Goal: Information Seeking & Learning: Find specific fact

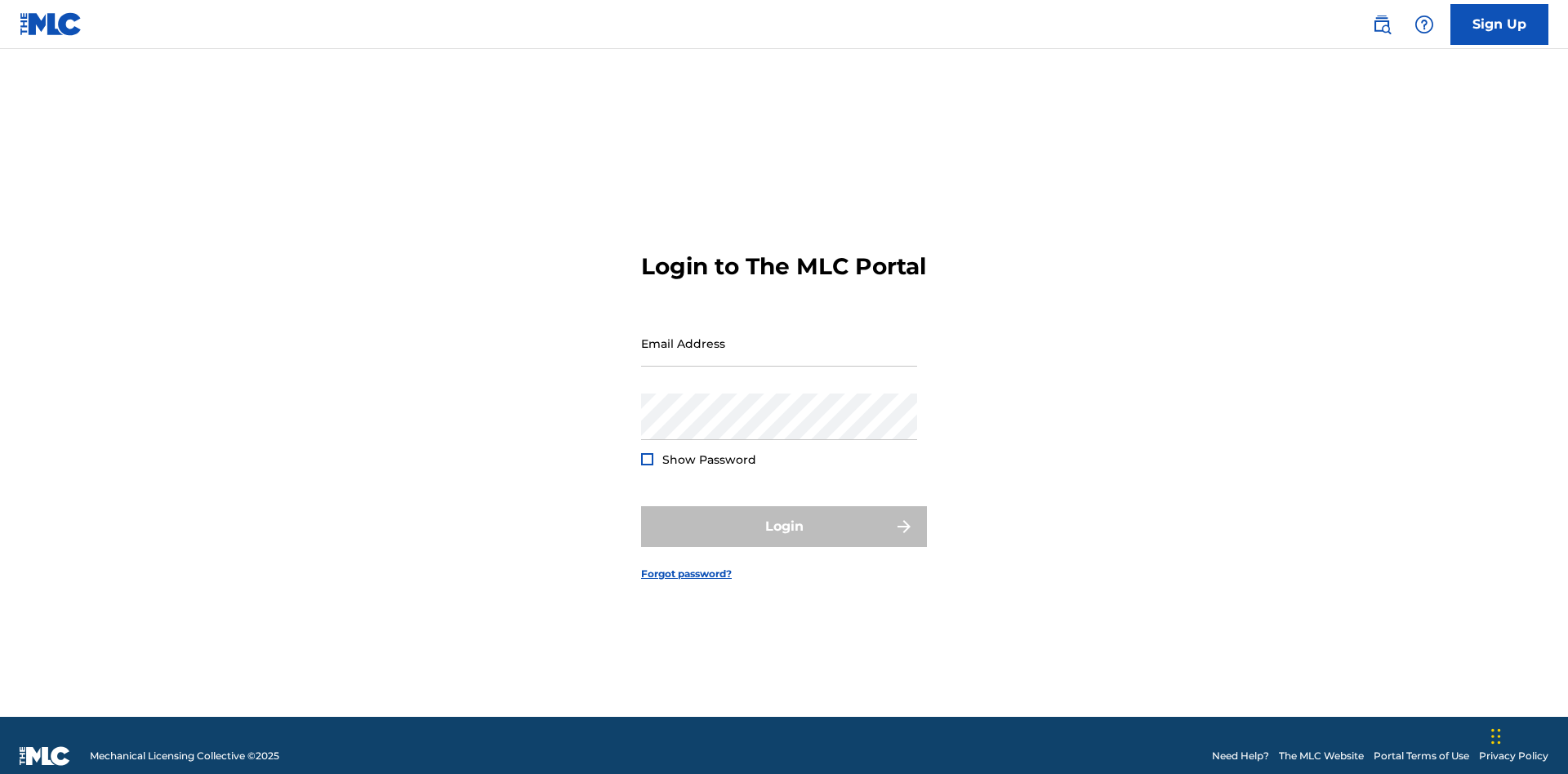
scroll to position [21, 0]
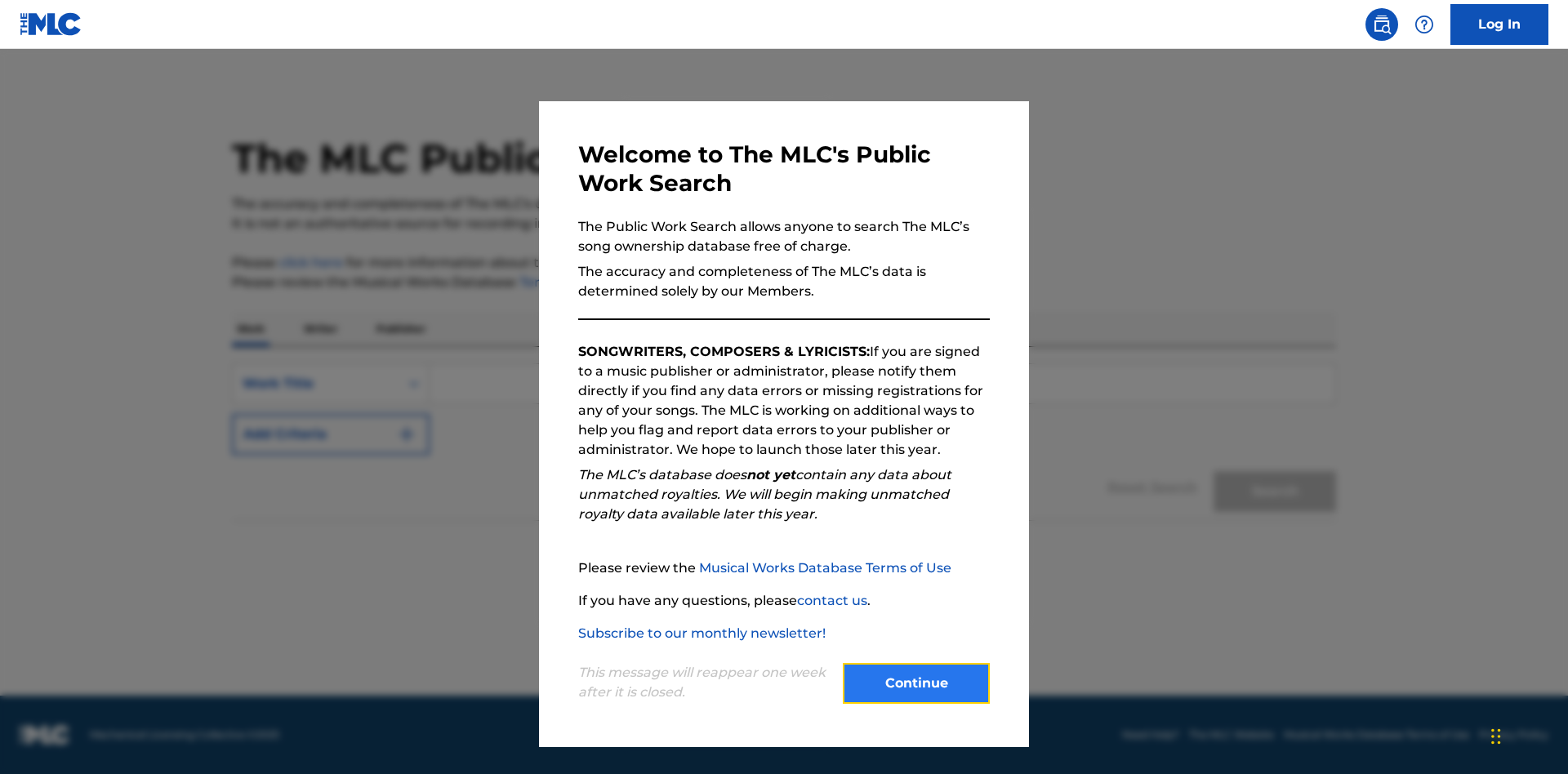
click at [917, 683] on button "Continue" at bounding box center [916, 683] width 147 height 41
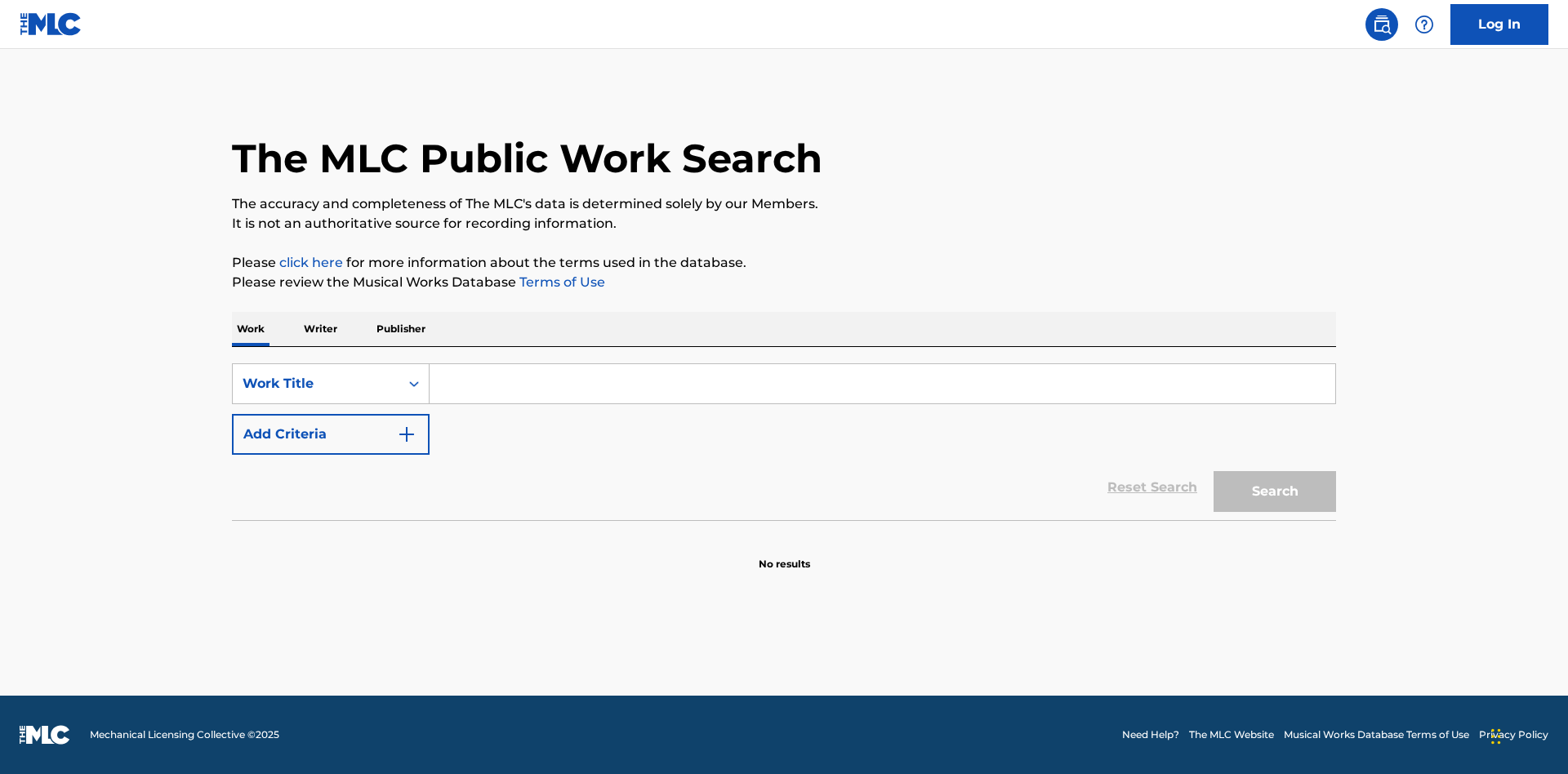
click at [882, 383] on input "Search Form" at bounding box center [882, 383] width 906 height 39
type input "MENEAME"
click at [1275, 491] on button "Search" at bounding box center [1274, 491] width 123 height 41
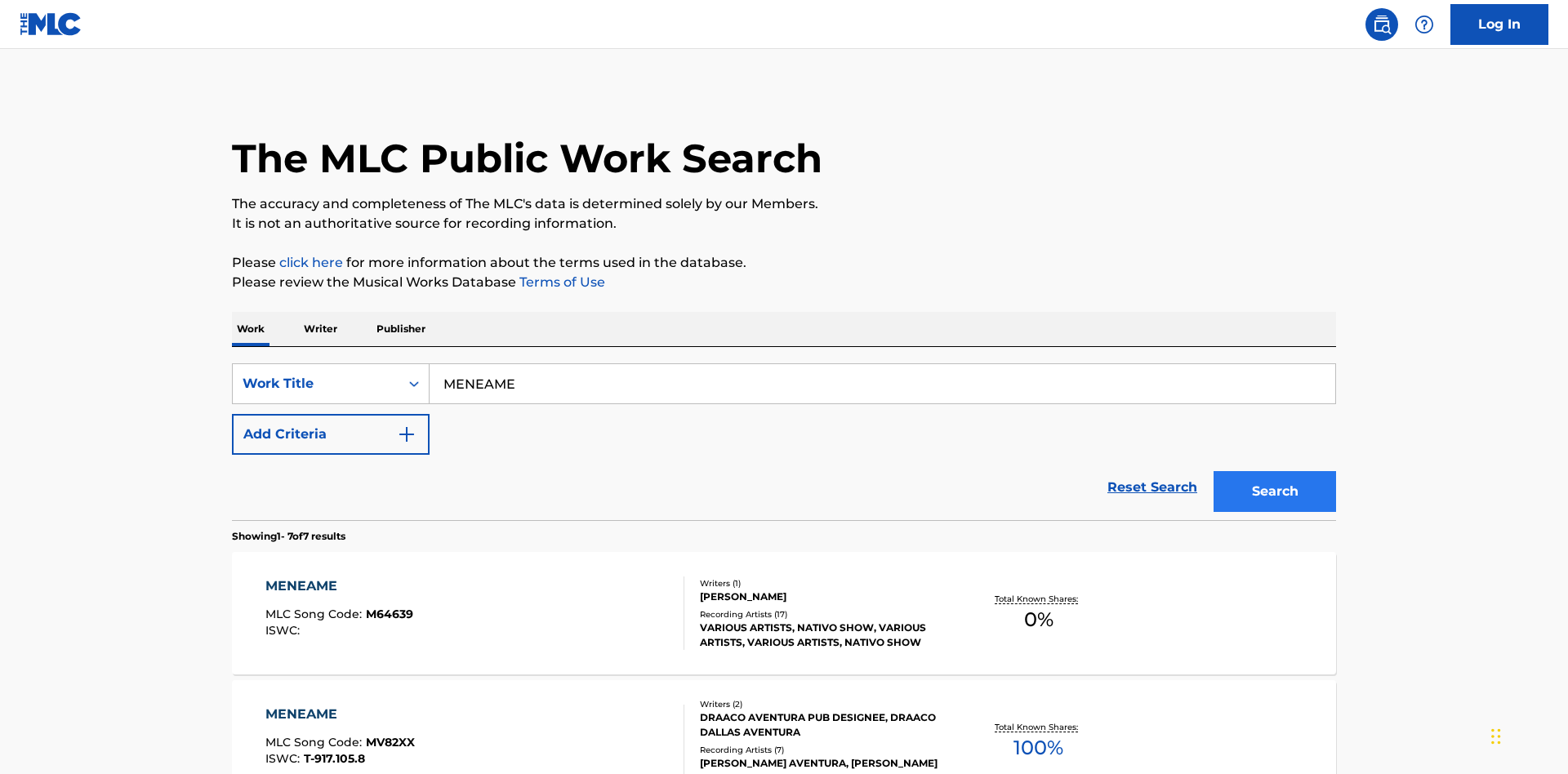
scroll to position [833, 0]
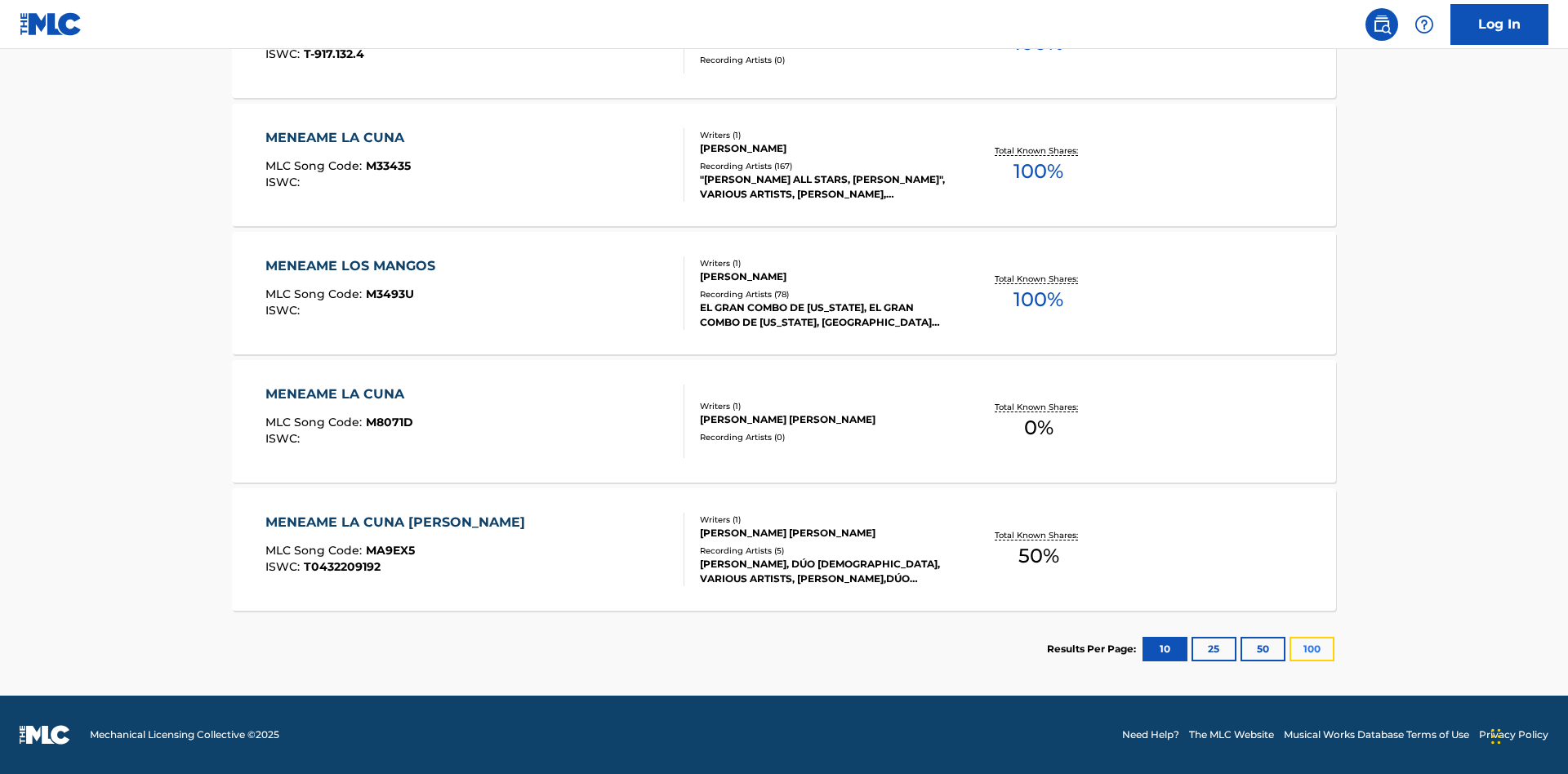
click at [1290, 649] on button "100" at bounding box center [1312, 648] width 45 height 25
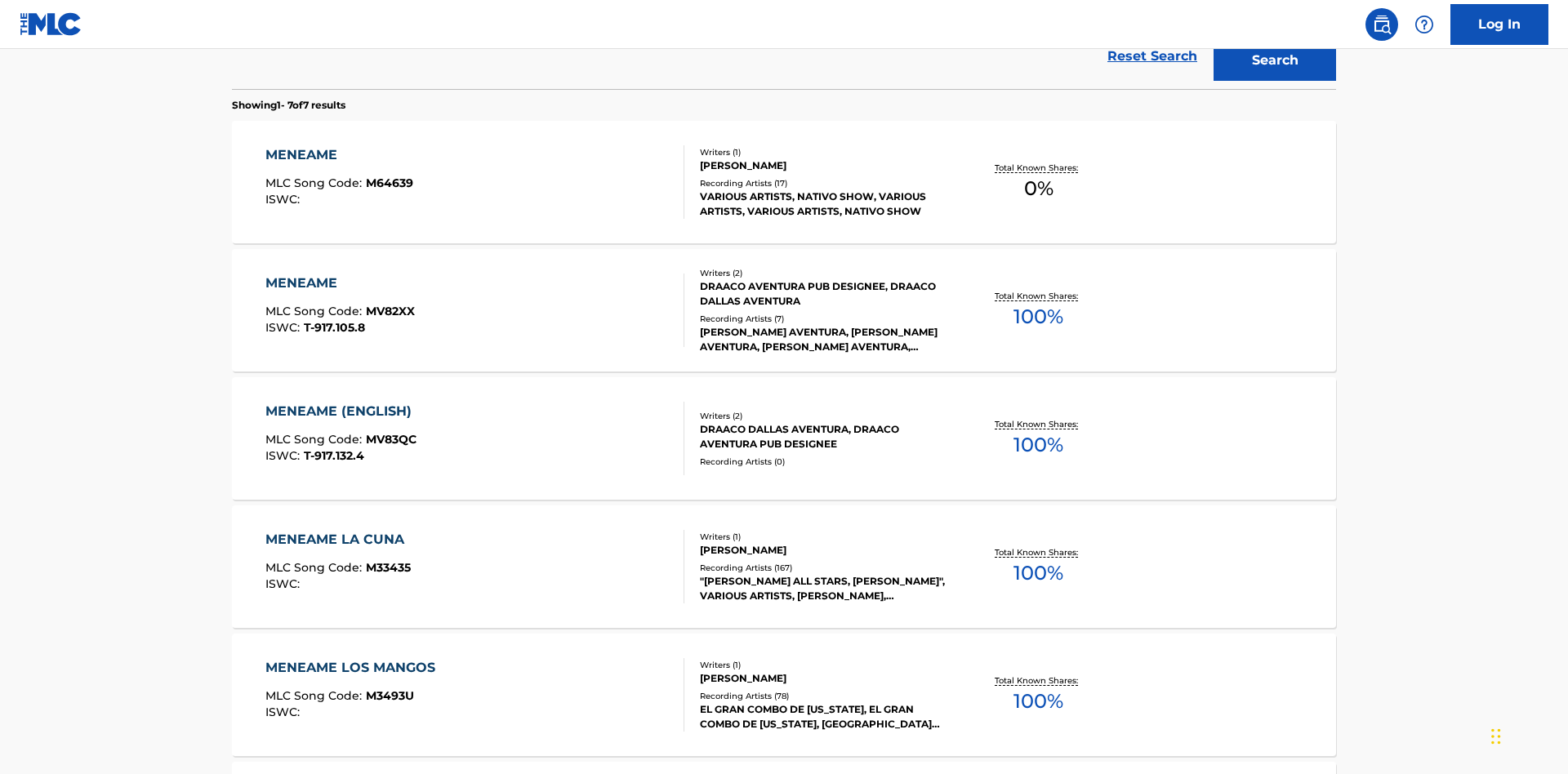
scroll to position [607, 0]
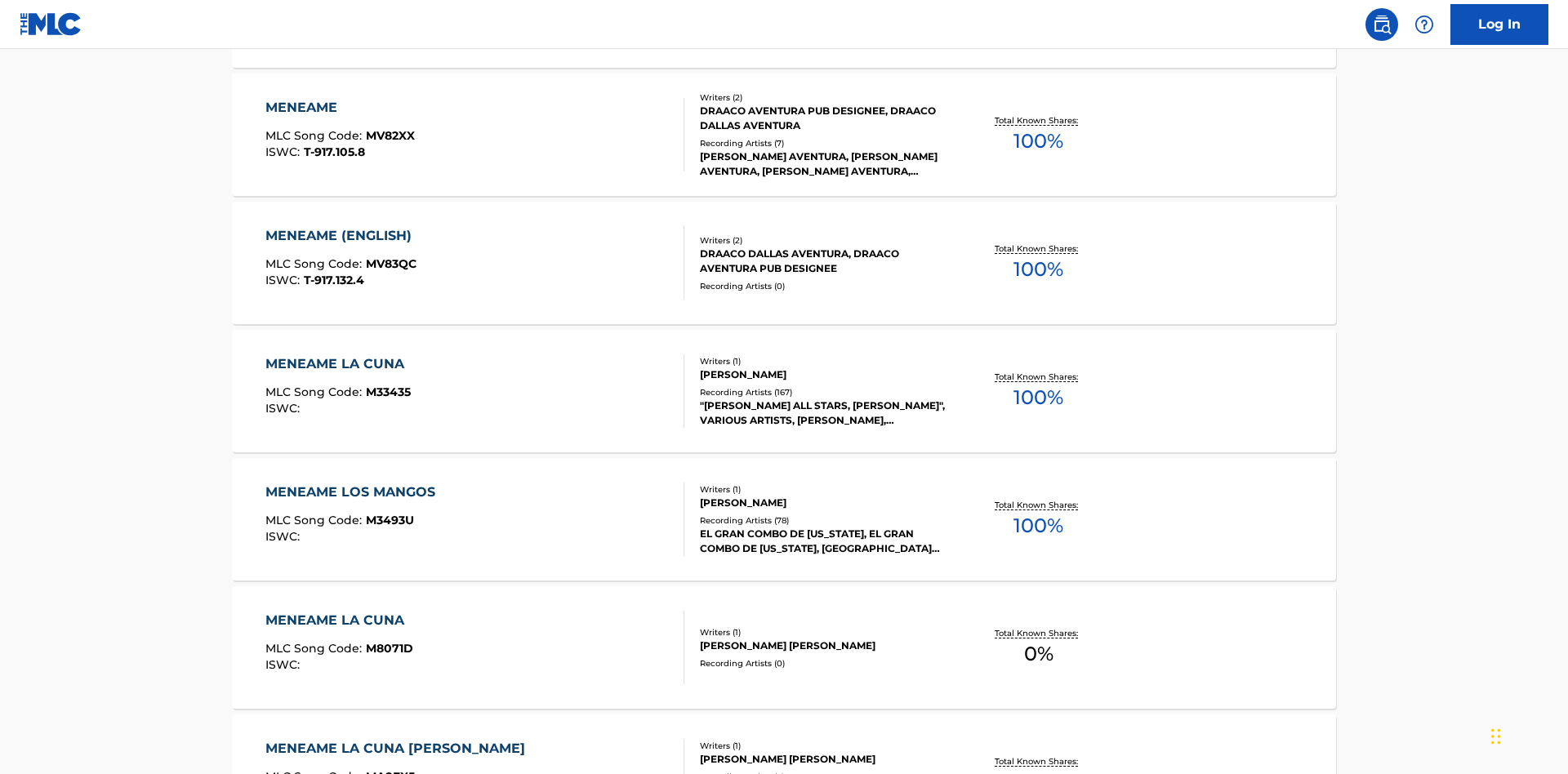
click at [339, 108] on div "MENEAME" at bounding box center [340, 107] width 150 height 19
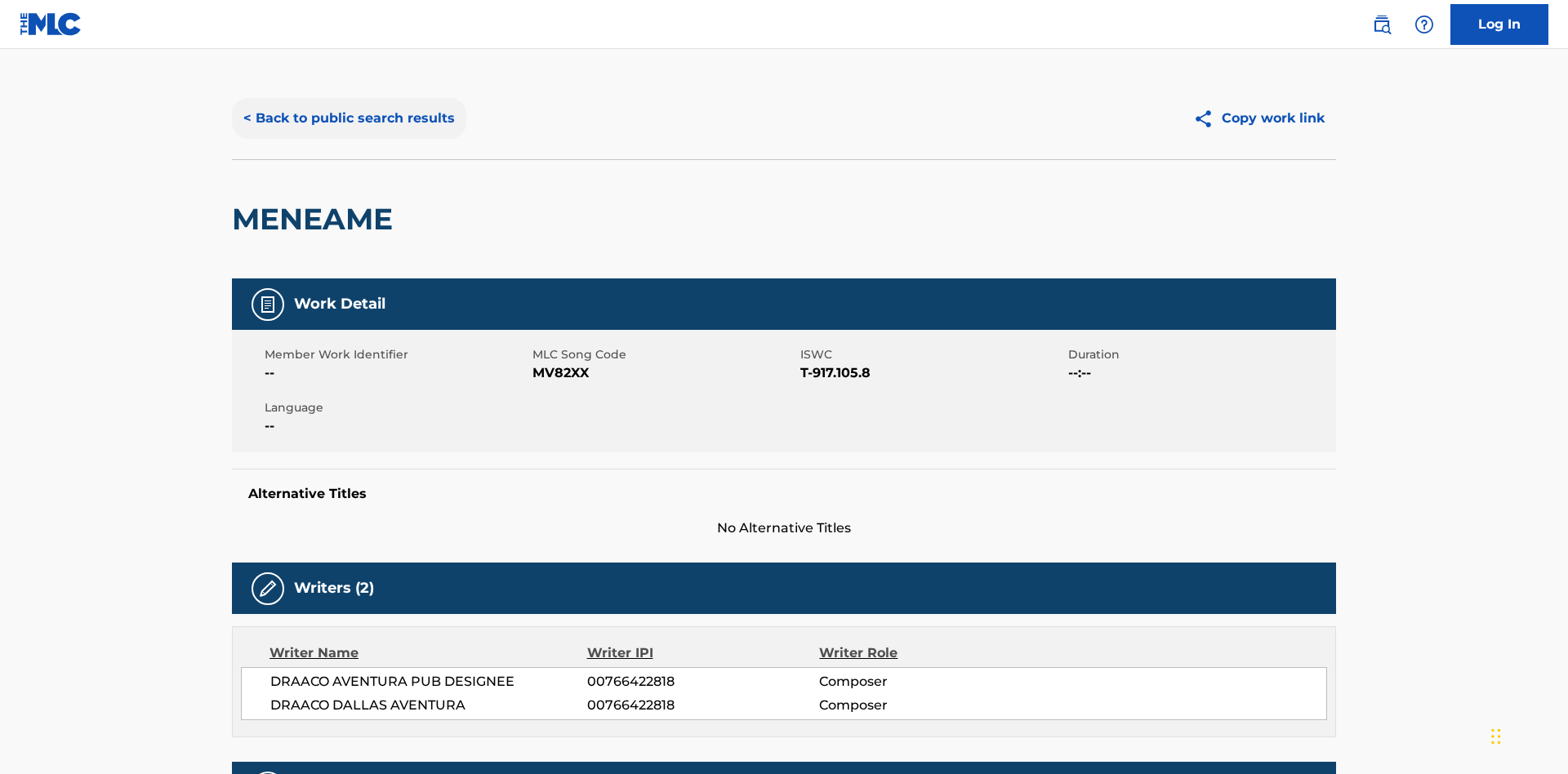
click at [347, 118] on button "< Back to public search results" at bounding box center [349, 118] width 235 height 41
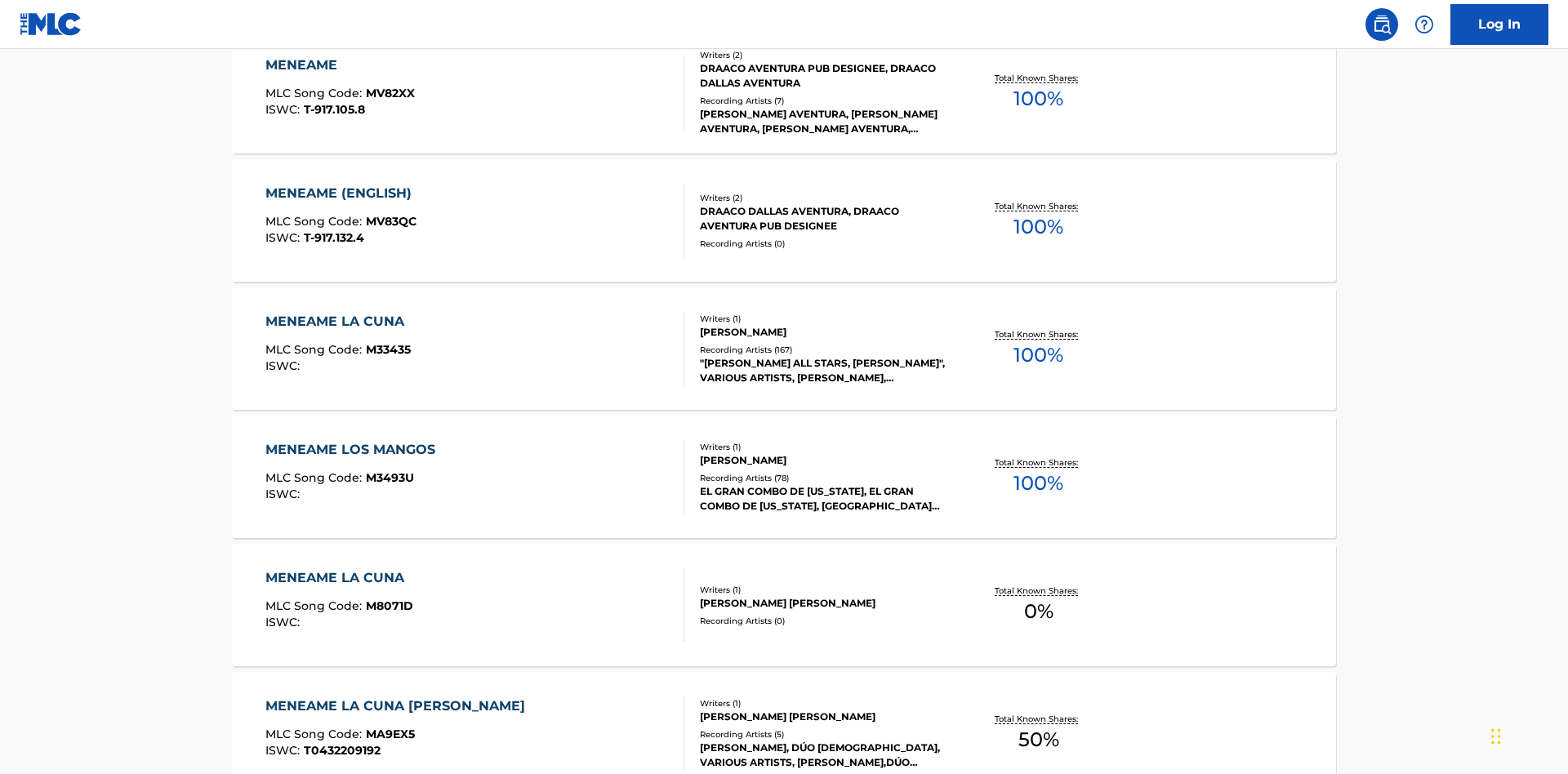
scroll to position [271, 0]
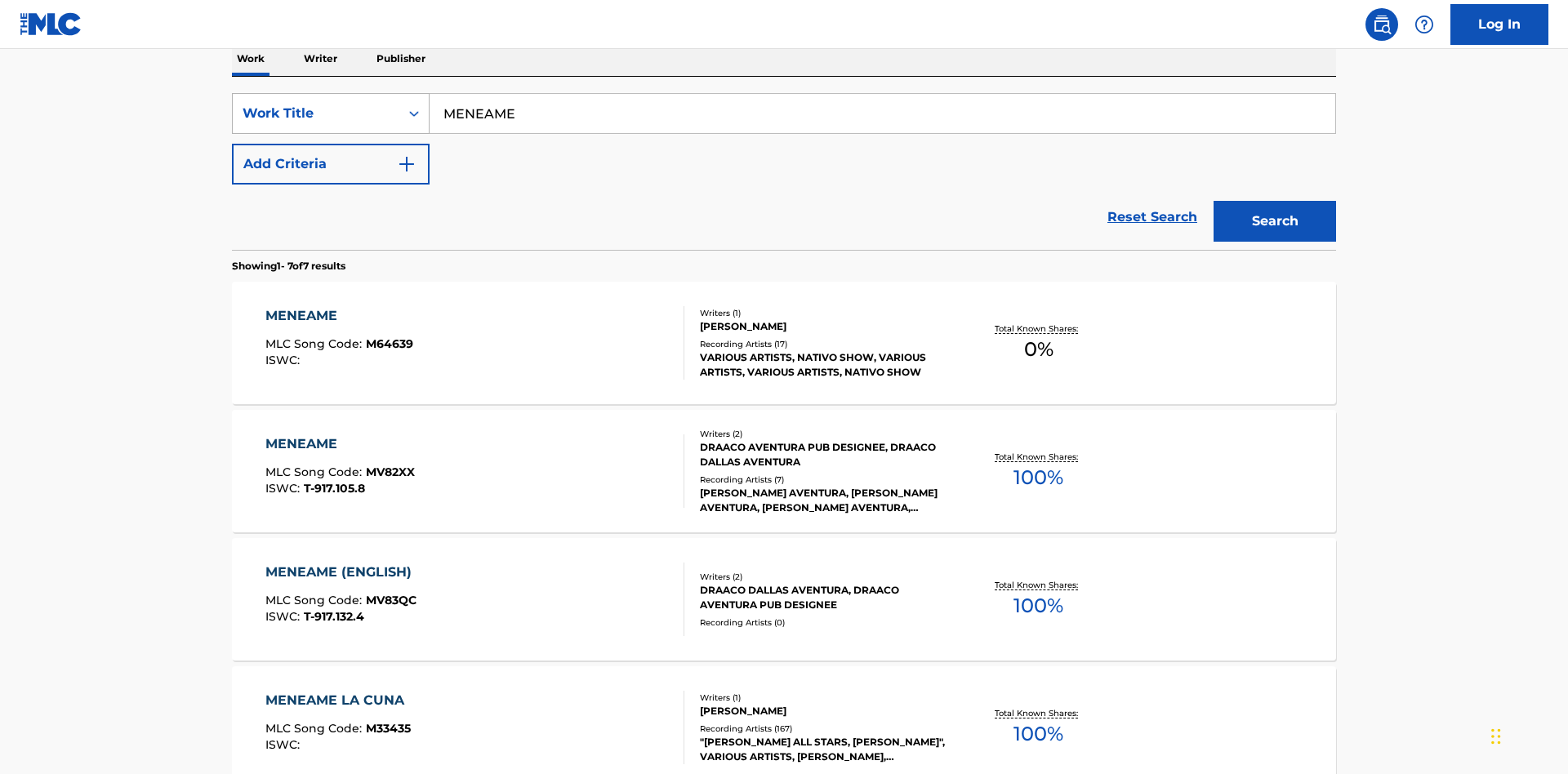
click at [316, 114] on div "Work Title" at bounding box center [316, 113] width 147 height 19
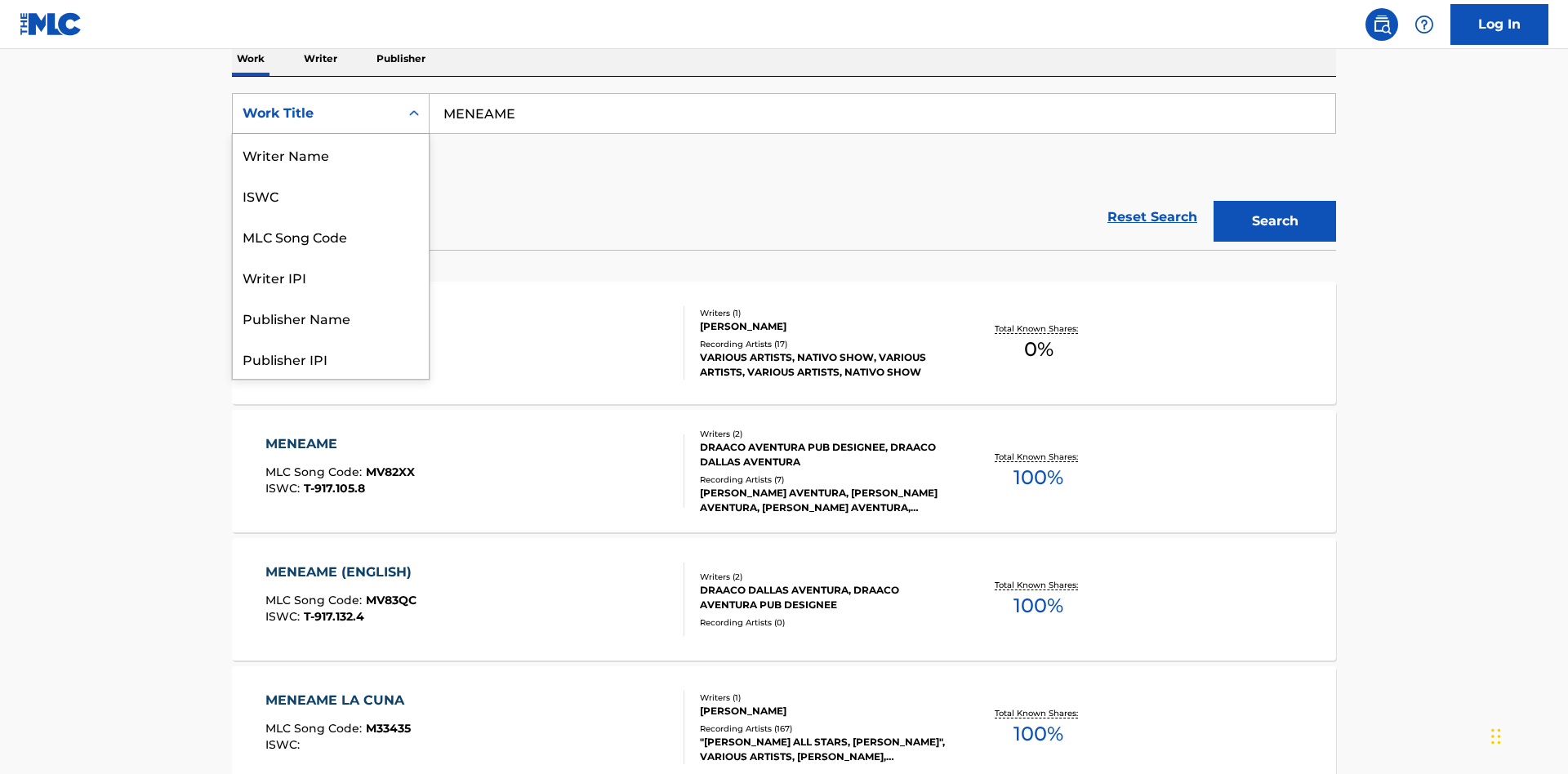
scroll to position [81, 0]
click at [331, 134] on div "ISWC" at bounding box center [331, 114] width 196 height 41
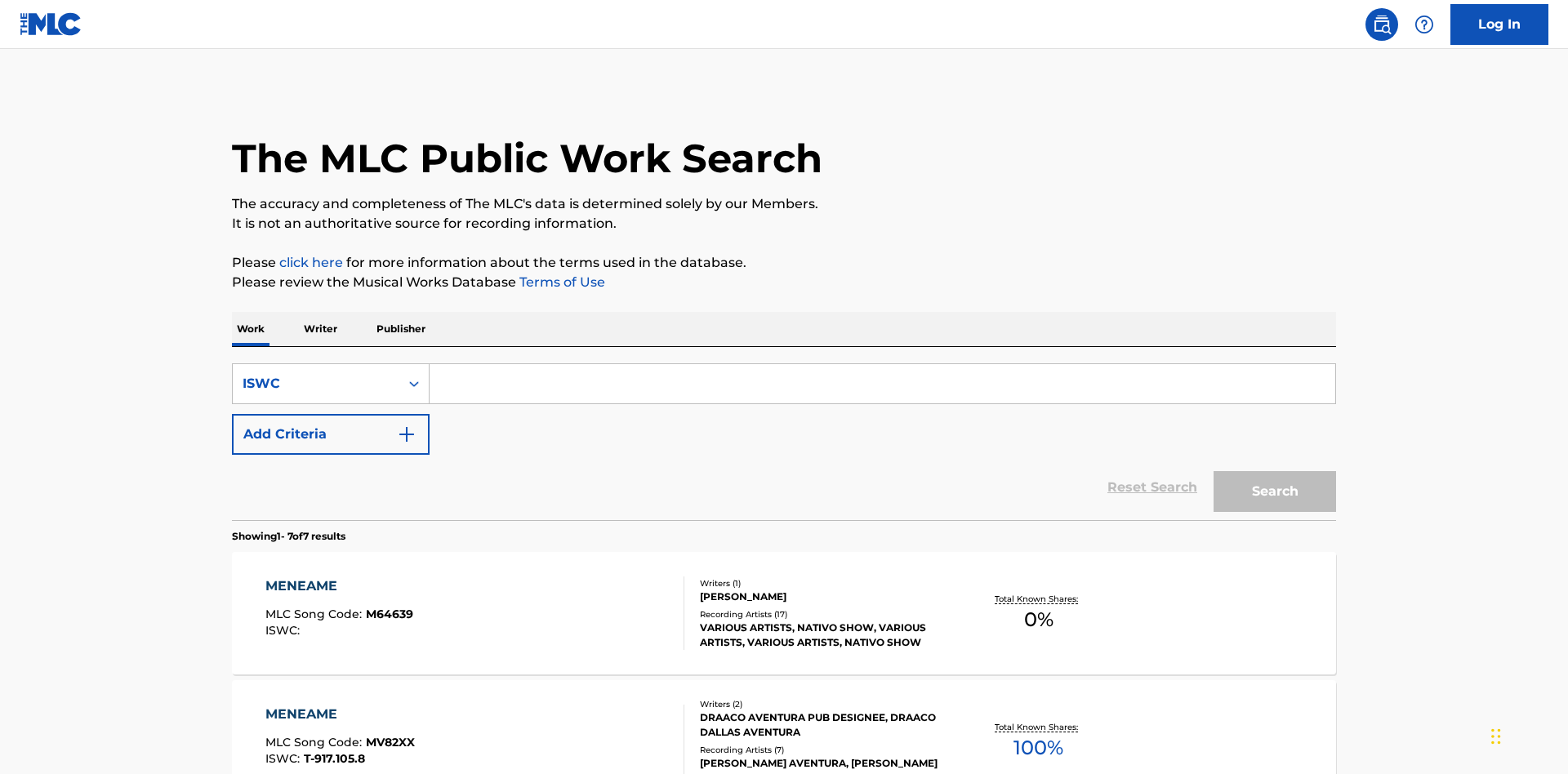
scroll to position [266, 0]
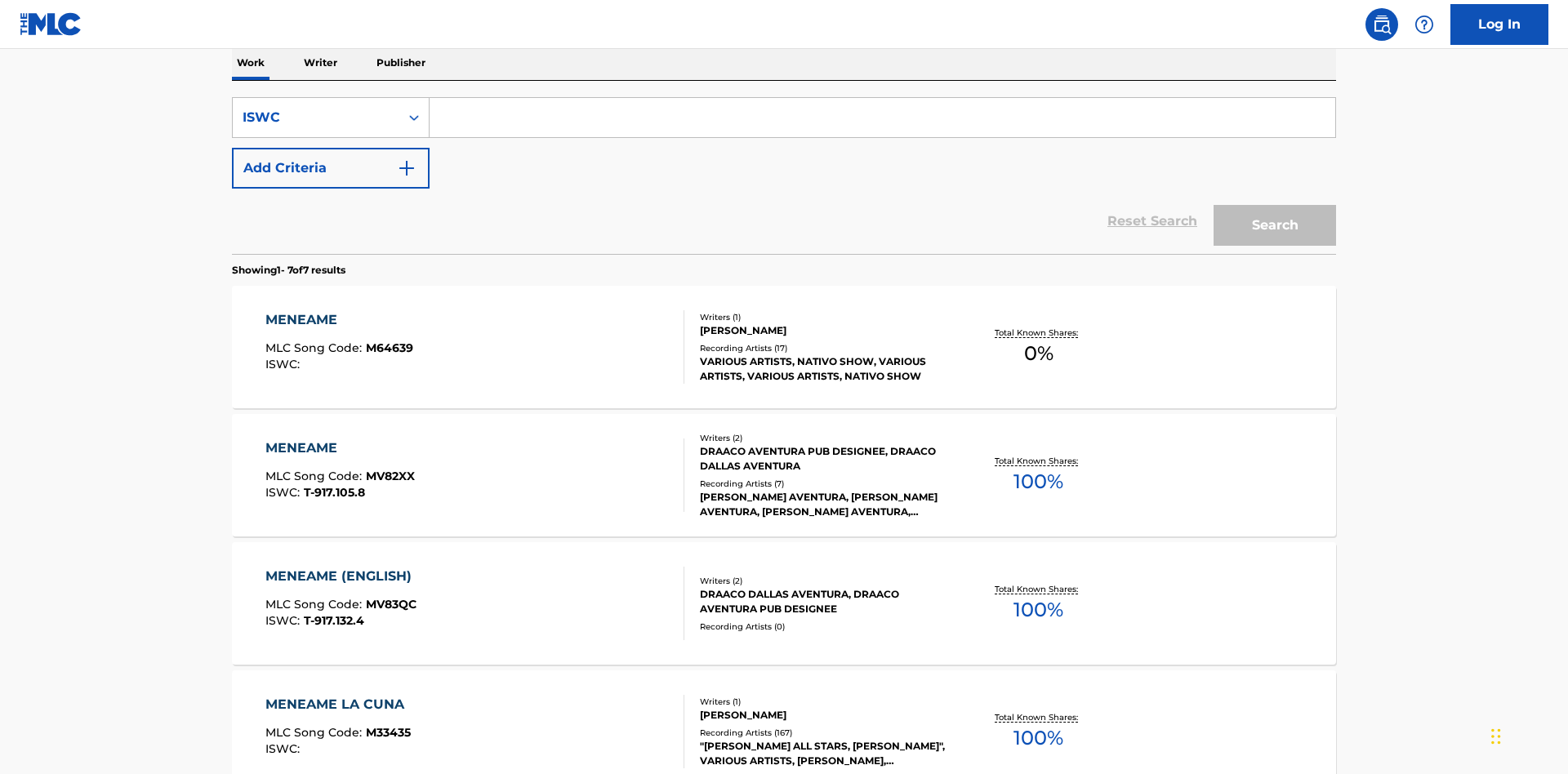
click at [882, 117] on input "Search Form" at bounding box center [882, 117] width 906 height 39
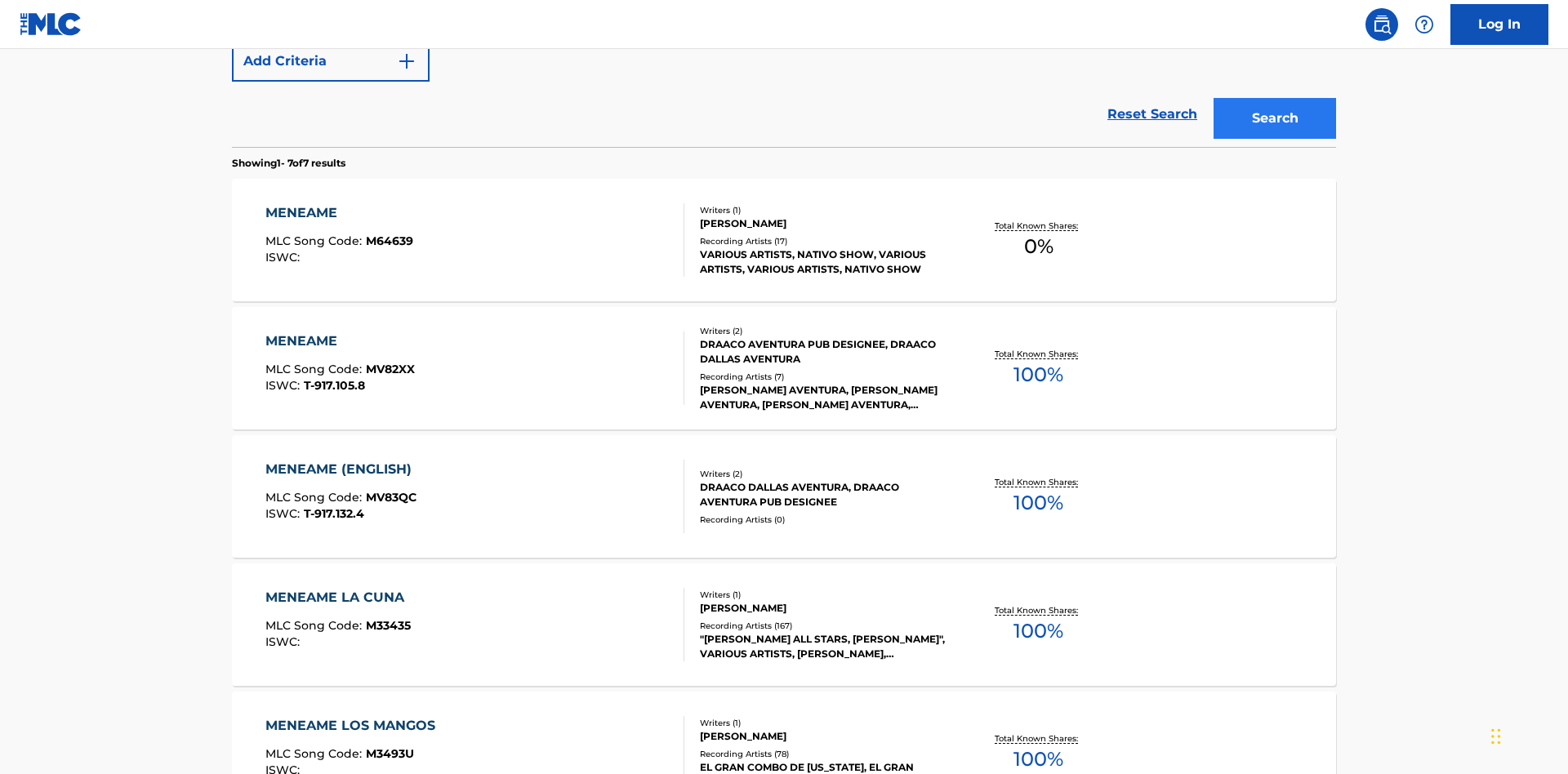
type input "T-917.105.8"
click at [1275, 118] on button "Search" at bounding box center [1274, 118] width 123 height 41
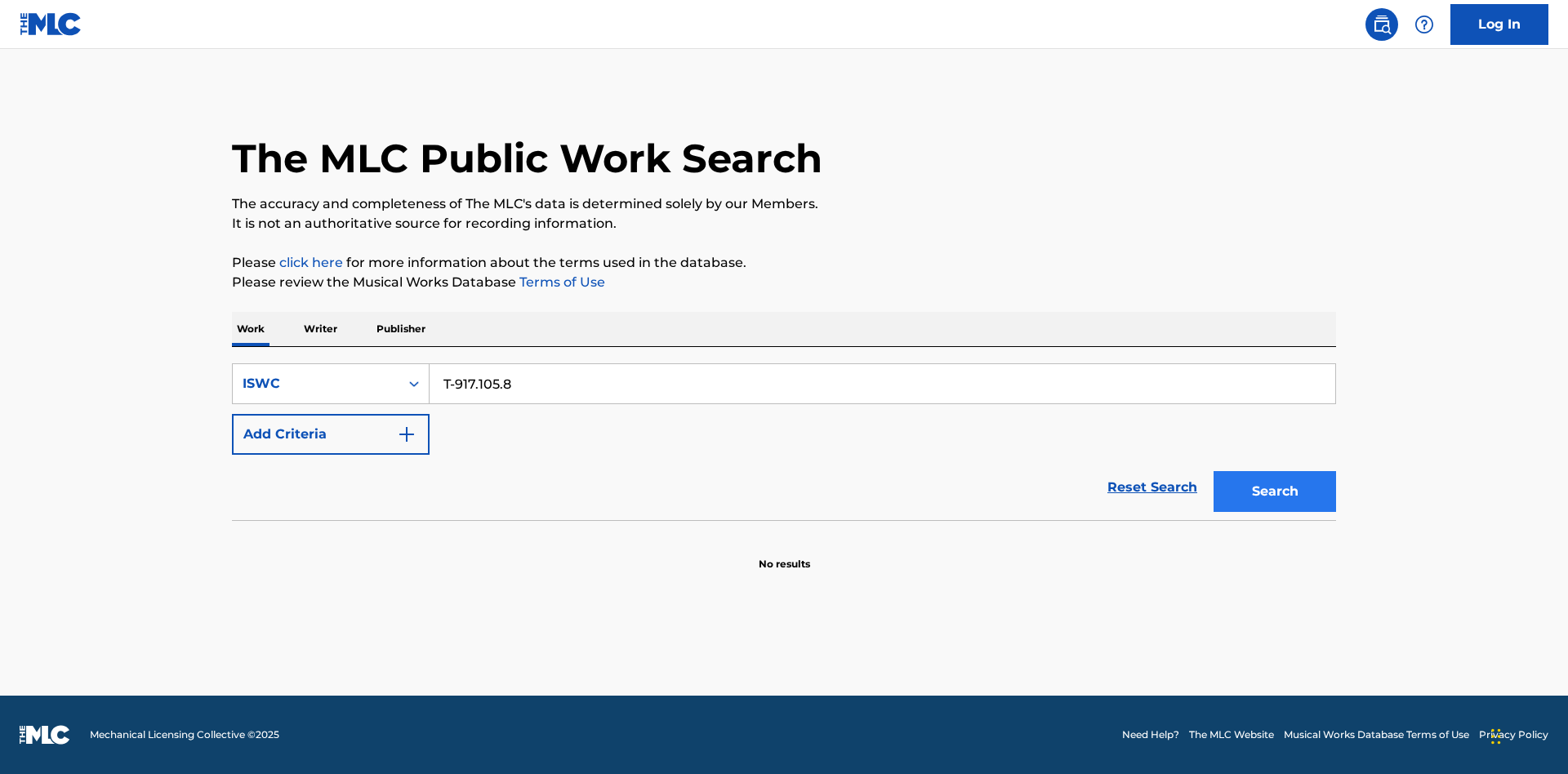
scroll to position [0, 0]
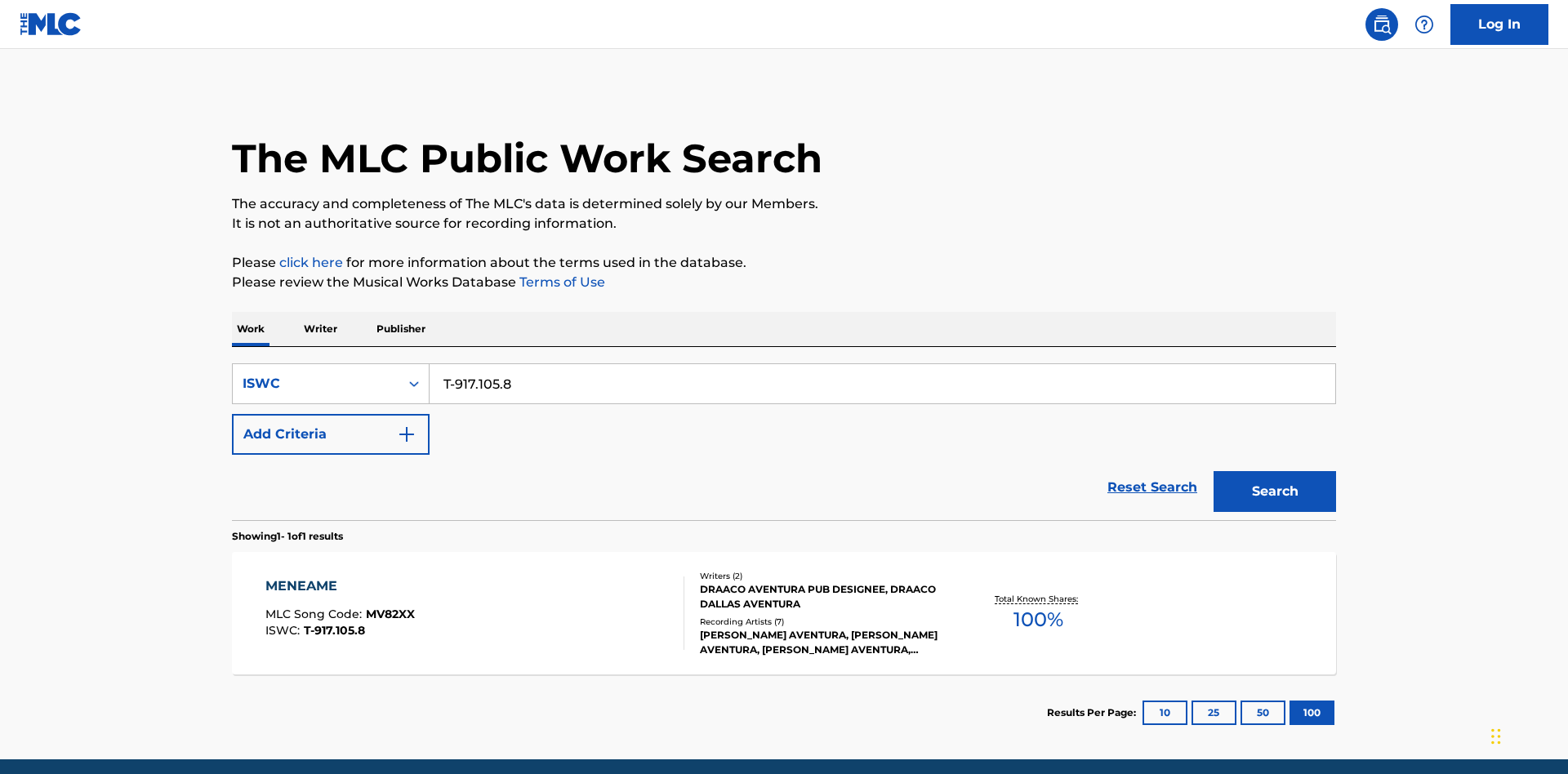
click at [339, 576] on div "MENEAME" at bounding box center [340, 586] width 150 height 19
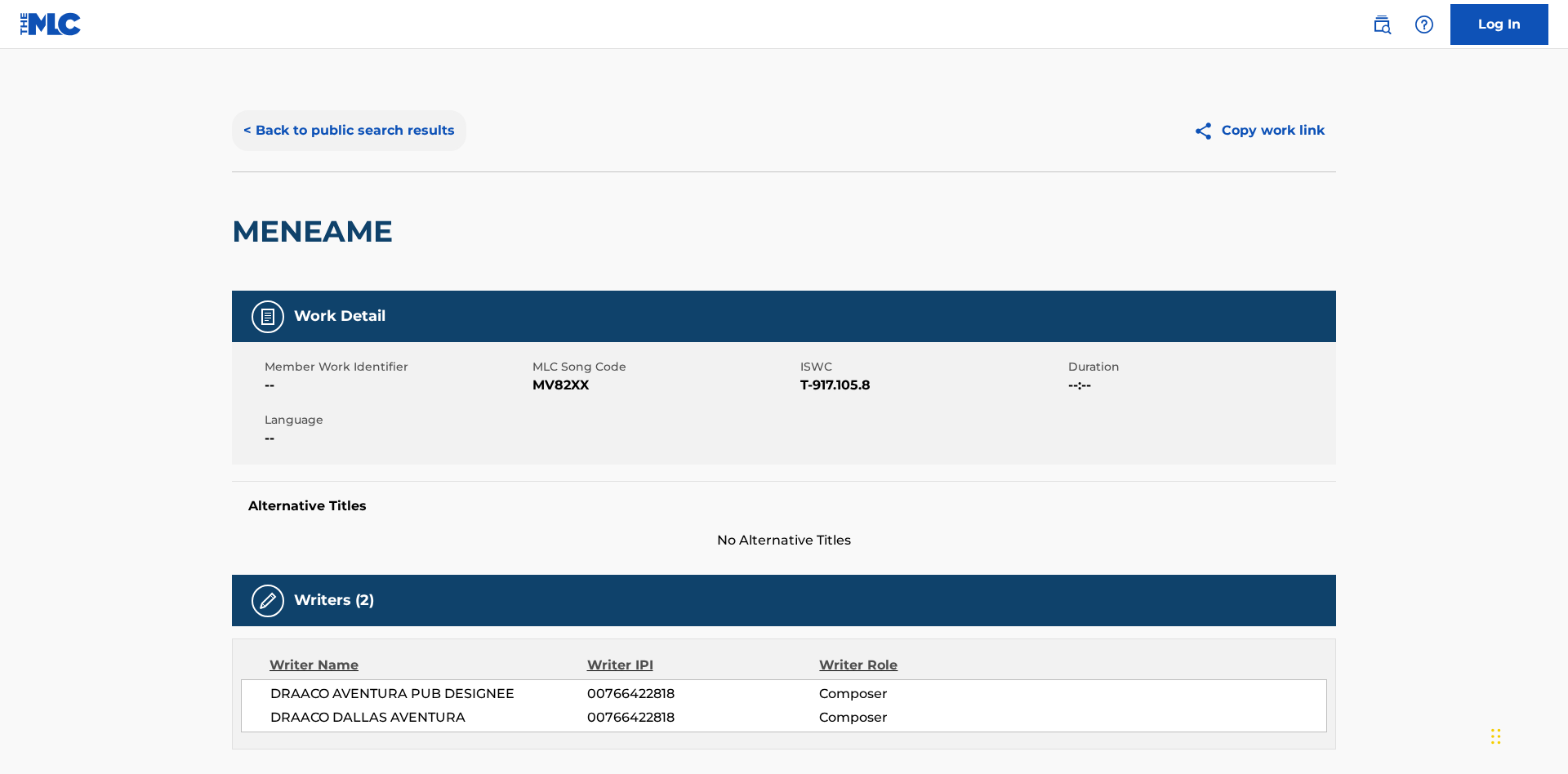
click at [347, 118] on button "< Back to public search results" at bounding box center [349, 130] width 235 height 41
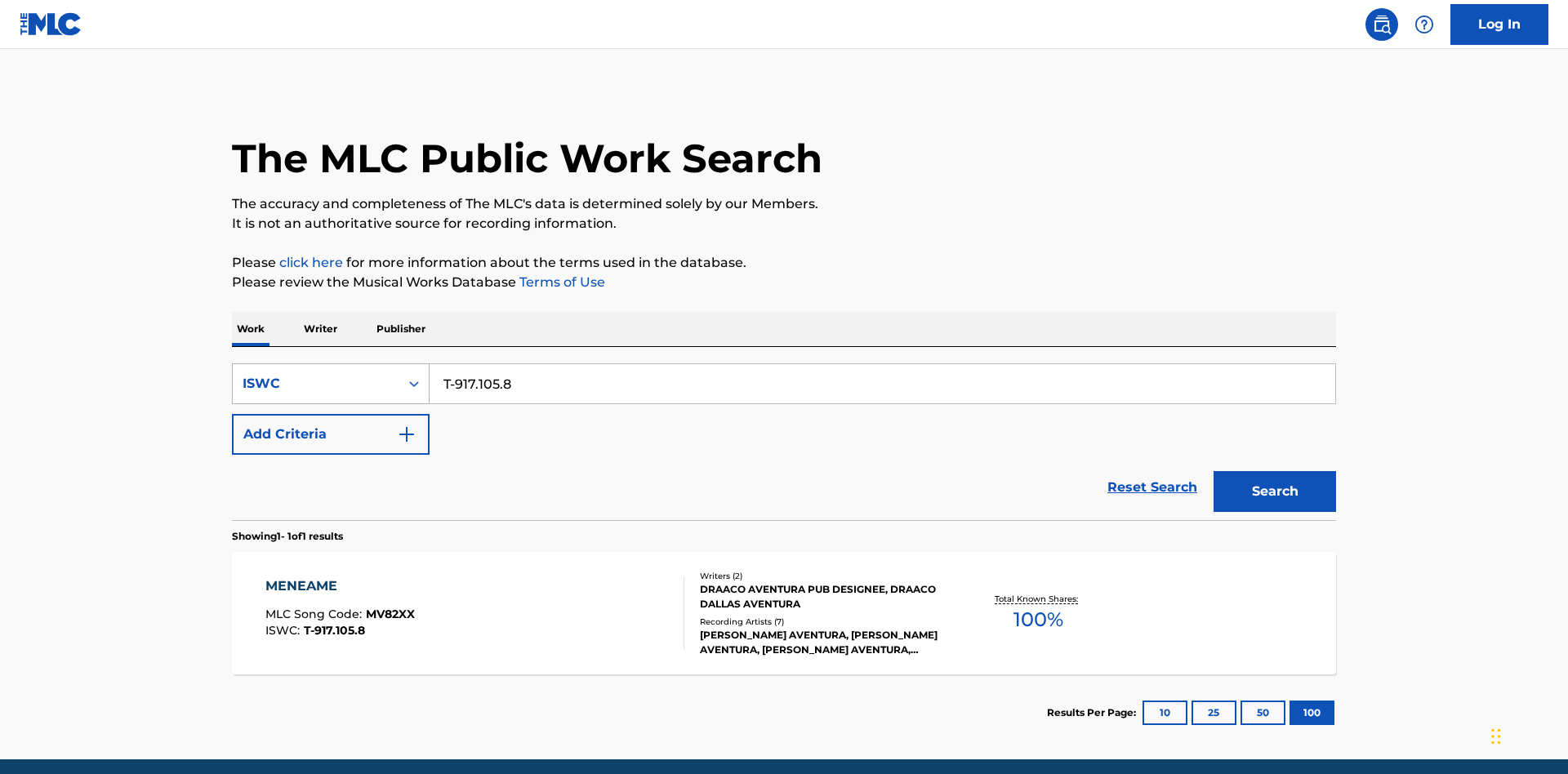
click at [316, 374] on div "ISWC" at bounding box center [316, 383] width 147 height 19
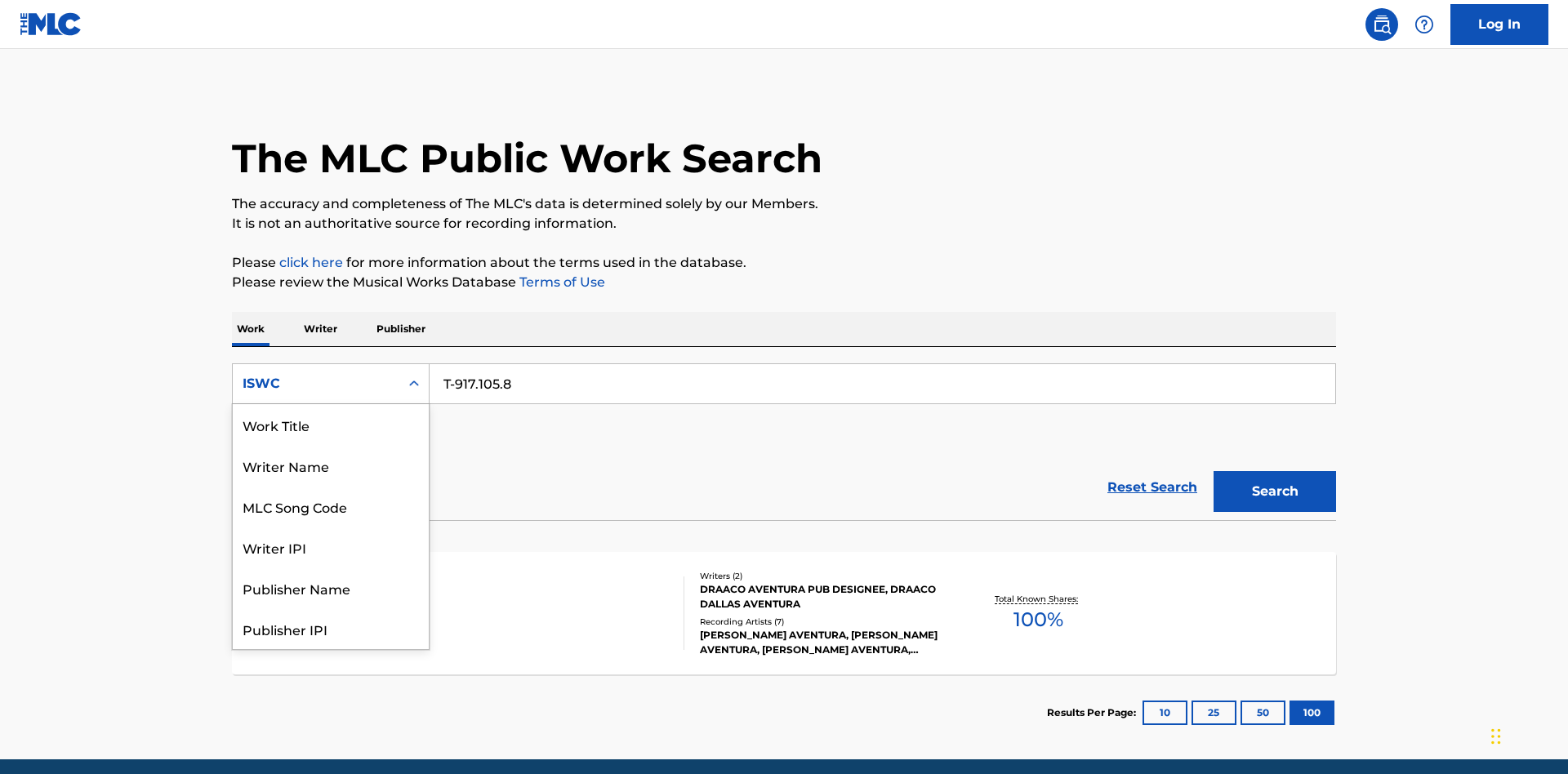
scroll to position [64, 0]
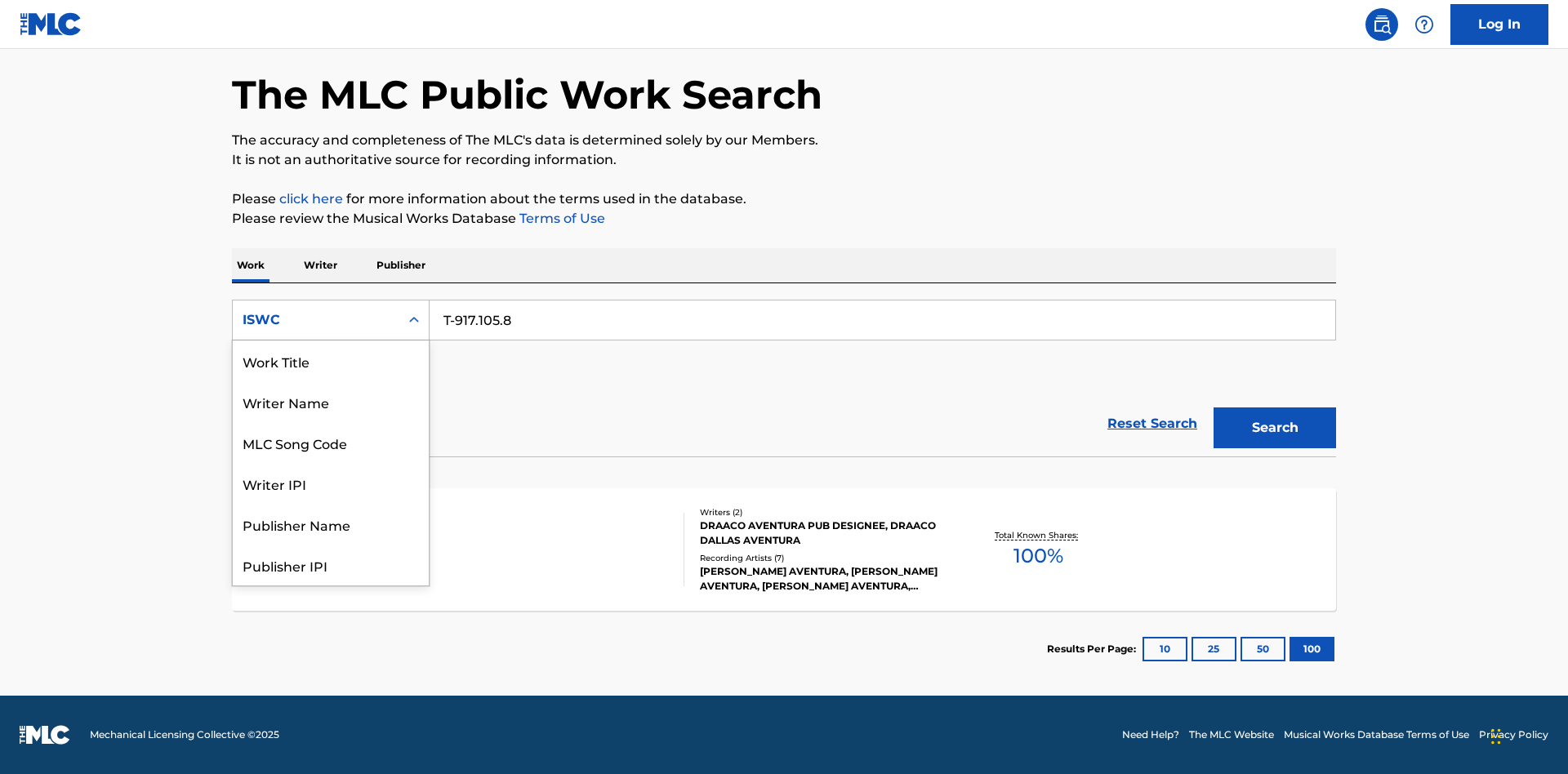
click at [331, 422] on div "MLC Song Code" at bounding box center [331, 442] width 196 height 41
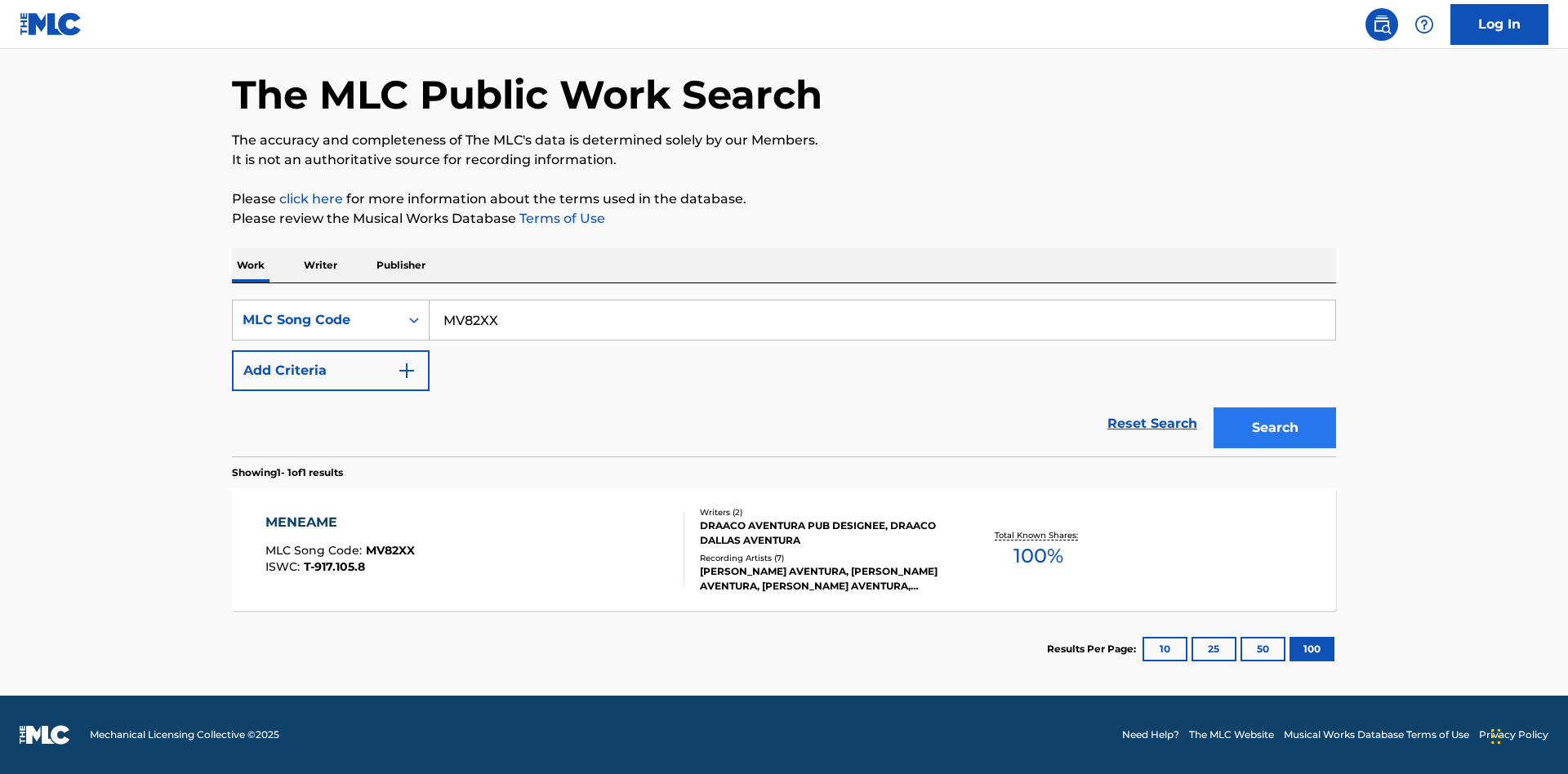
type input "MV82XX"
click at [1275, 428] on button "Search" at bounding box center [1274, 428] width 123 height 41
click at [339, 523] on div "MENEAME" at bounding box center [340, 522] width 150 height 19
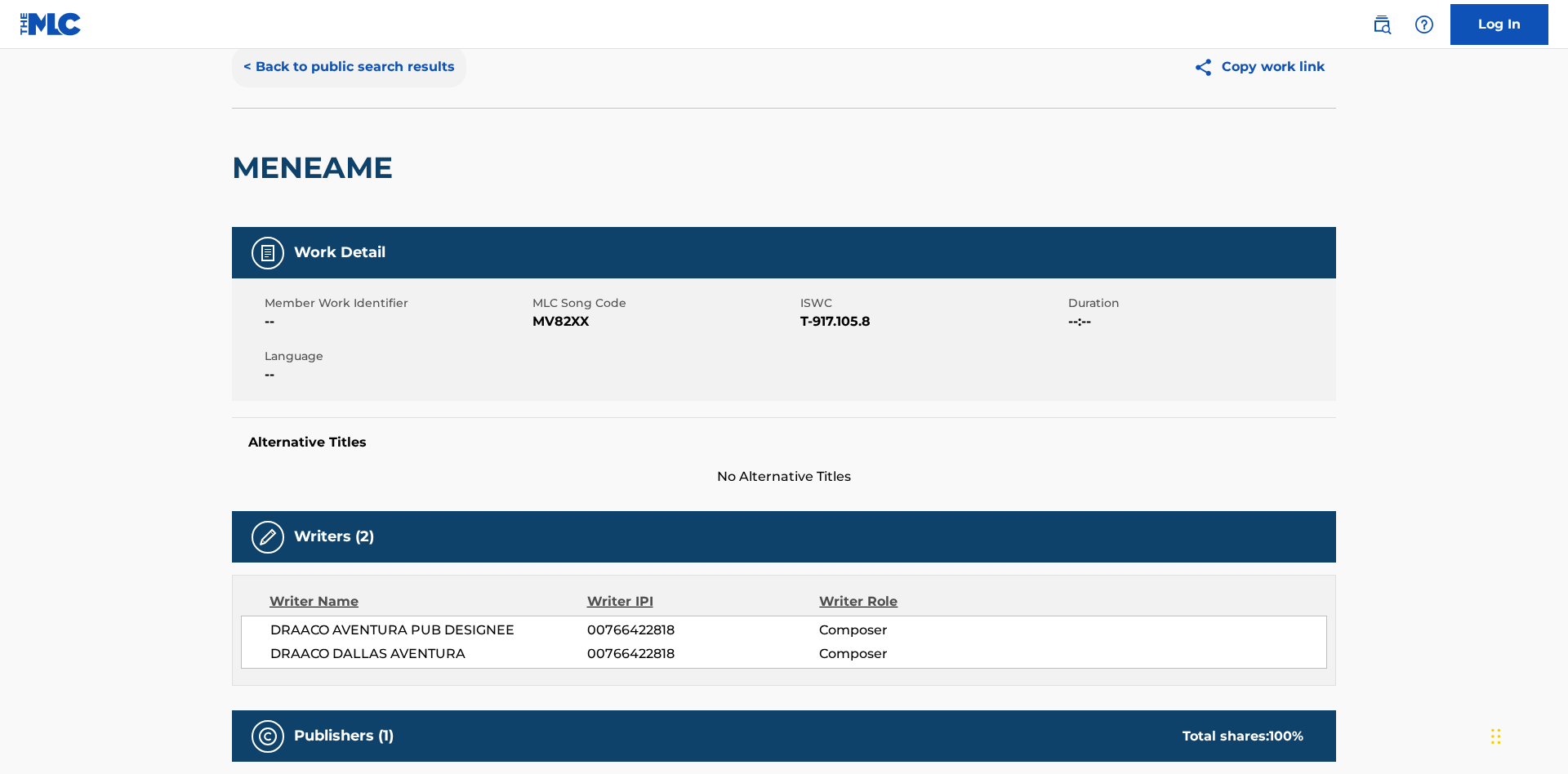
click at [347, 88] on button "< Back to public search results" at bounding box center [349, 67] width 235 height 41
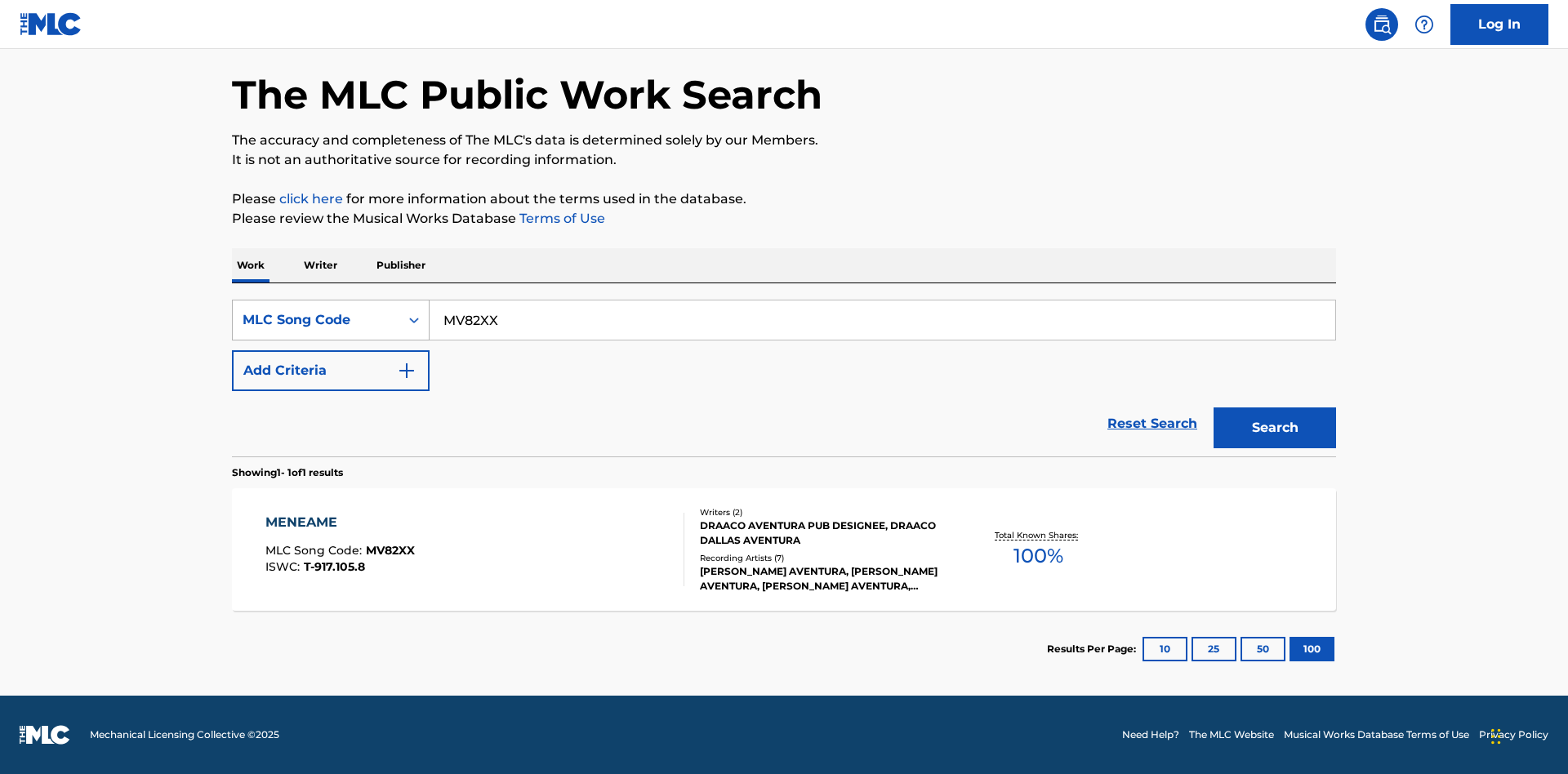
click at [316, 320] on div "MLC Song Code" at bounding box center [316, 320] width 147 height 19
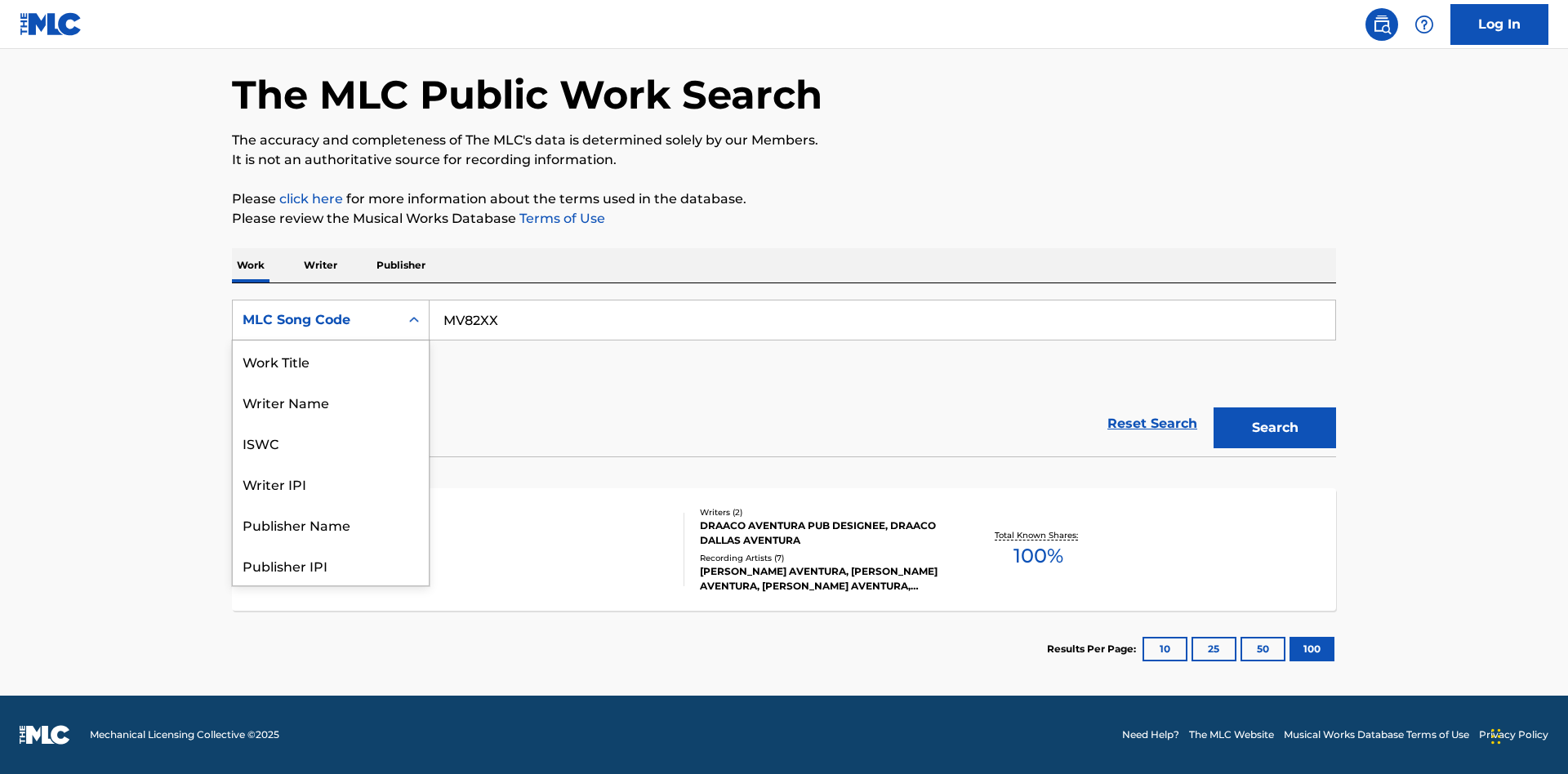
click at [331, 422] on div "Writer Name" at bounding box center [331, 402] width 196 height 41
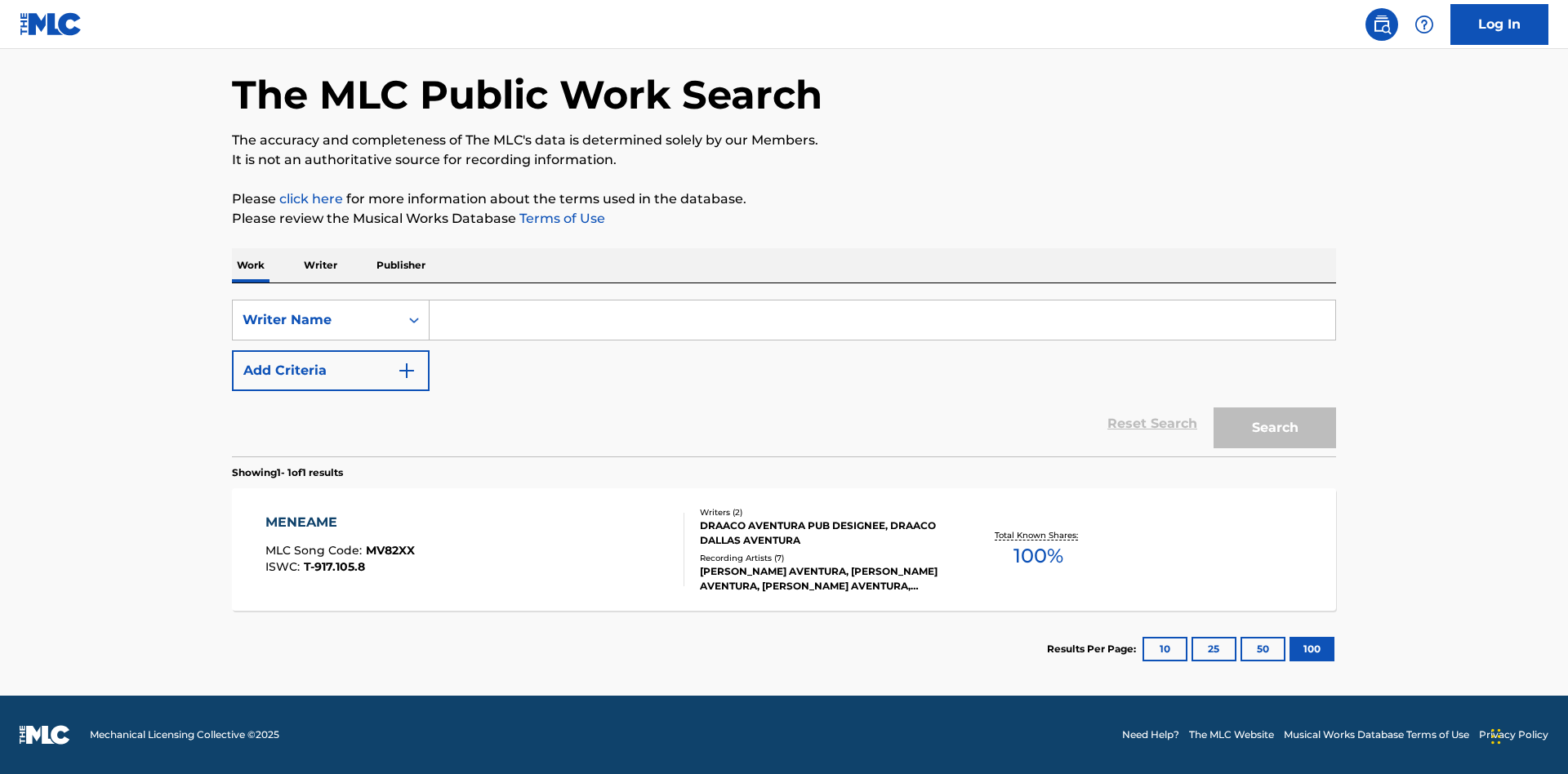
click at [882, 320] on input "Search Form" at bounding box center [882, 320] width 906 height 39
type input "DRAACO DALLAS AVENTURA"
click at [1275, 428] on button "Search" at bounding box center [1274, 428] width 123 height 41
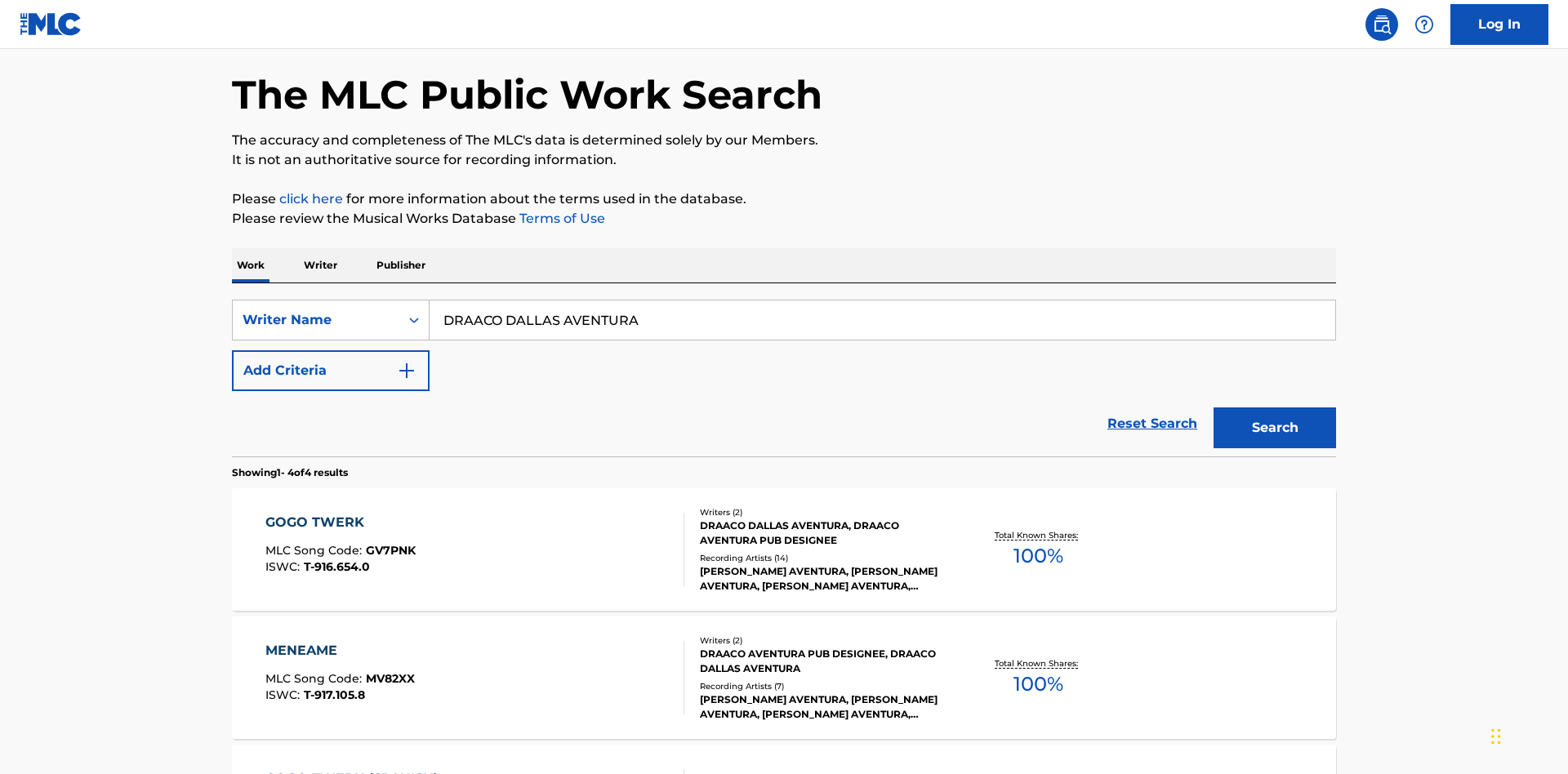
click at [339, 641] on div "MENEAME" at bounding box center [340, 650] width 150 height 19
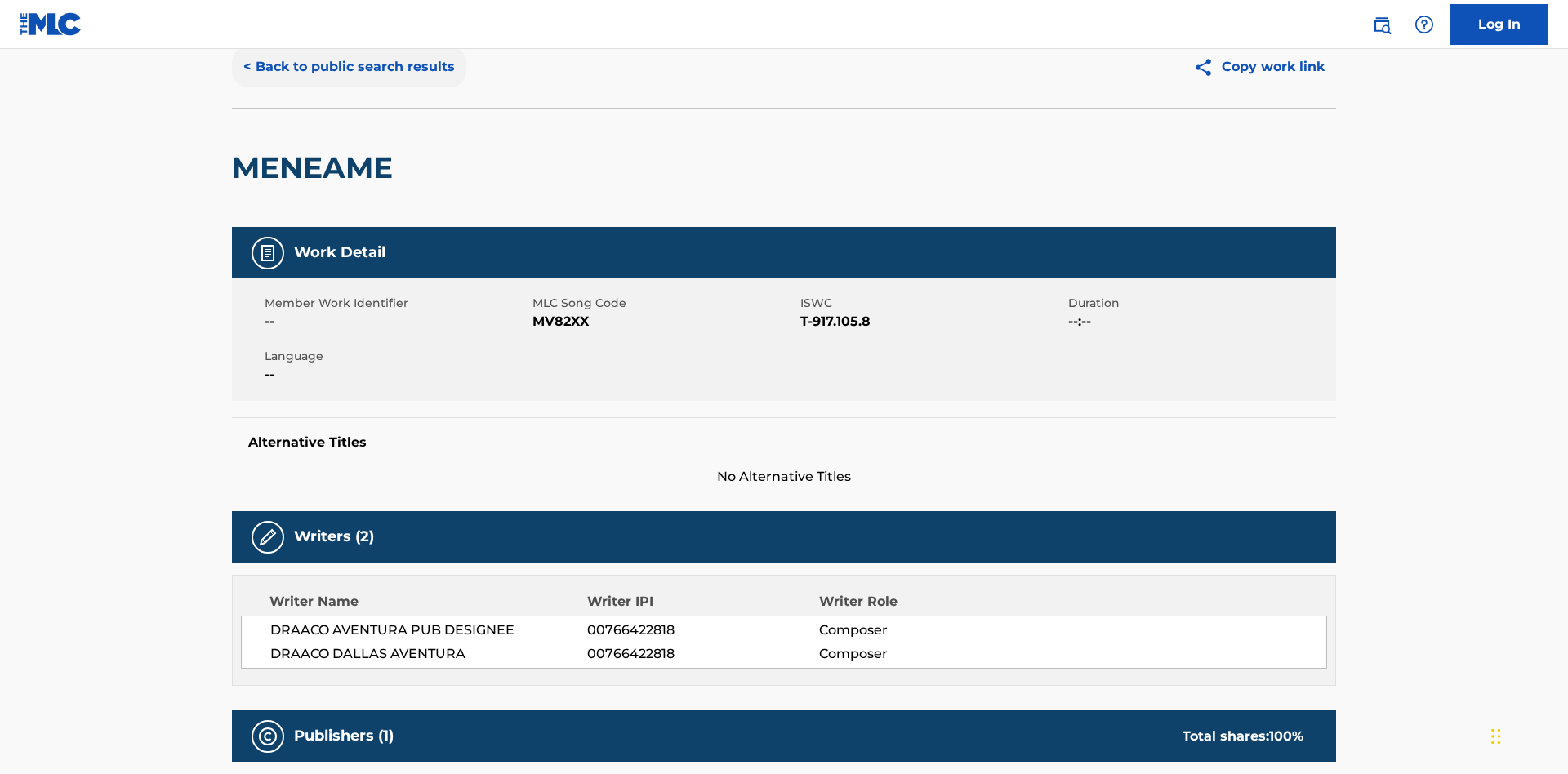
click at [347, 88] on button "< Back to public search results" at bounding box center [349, 67] width 235 height 41
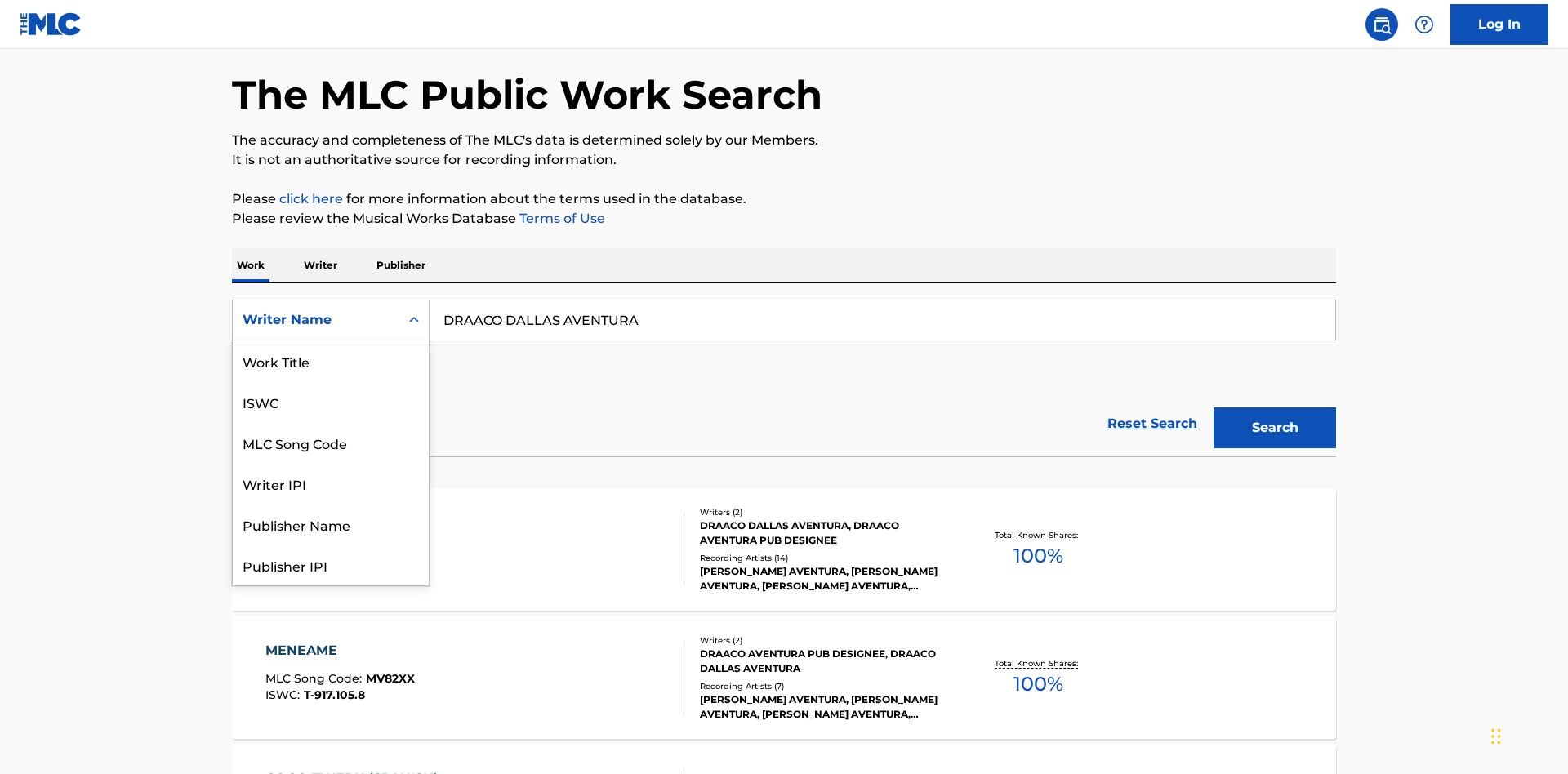
click at [331, 463] on div "Writer IPI" at bounding box center [331, 483] width 196 height 41
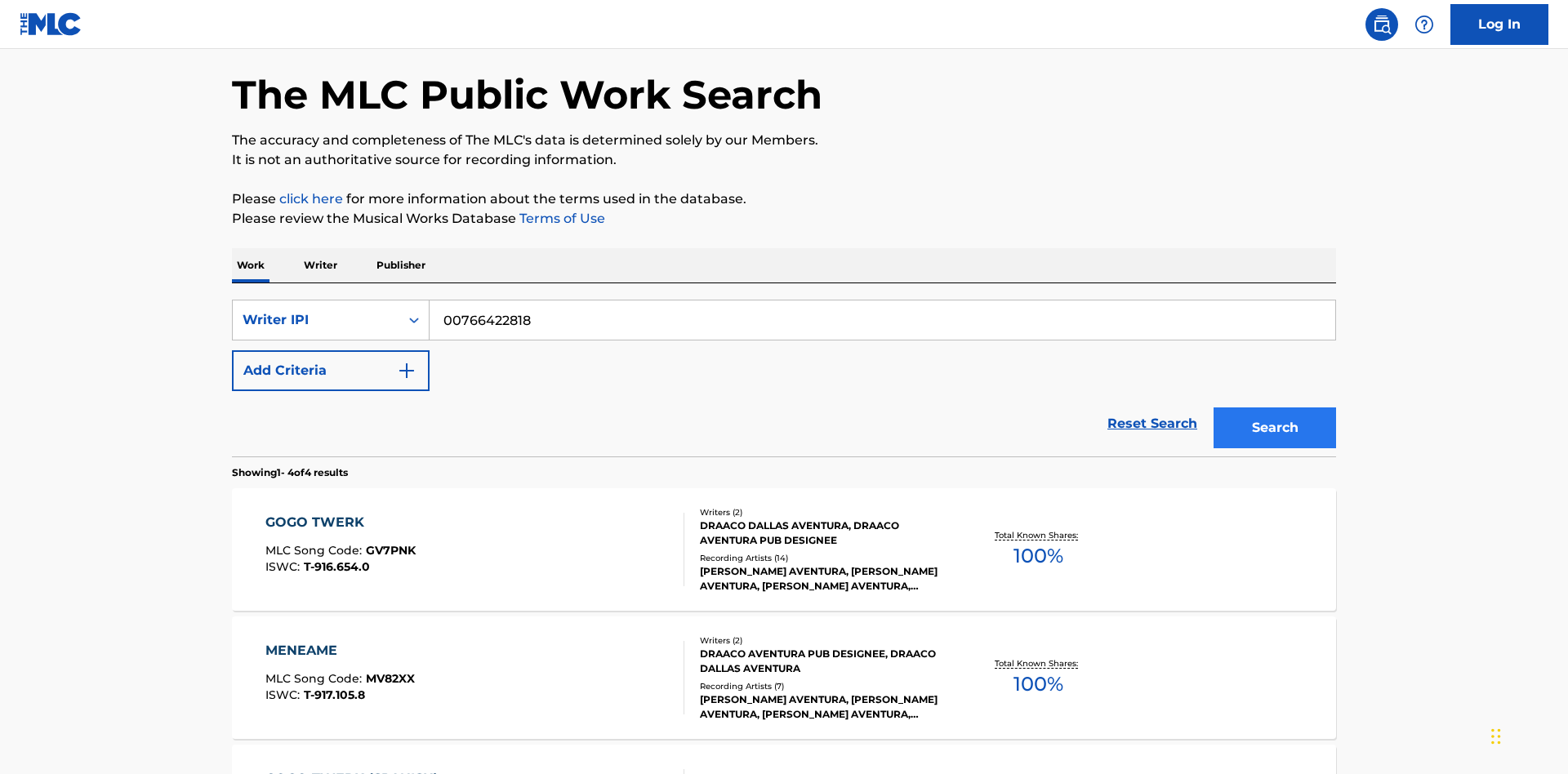
type input "00766422818"
click at [1275, 407] on button "Search" at bounding box center [1274, 428] width 123 height 41
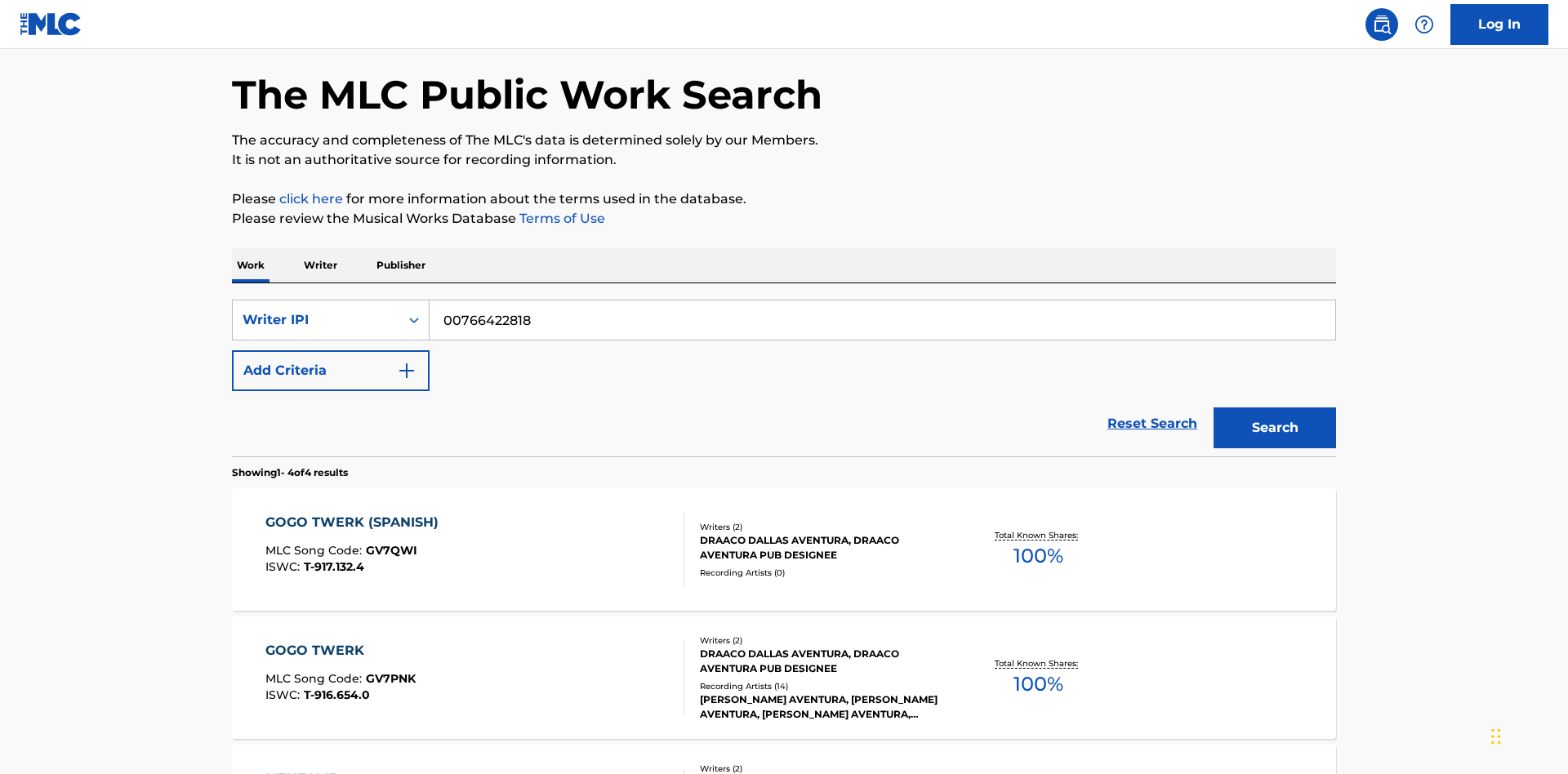
click at [339, 769] on div "MENEAME" at bounding box center [340, 779] width 150 height 19
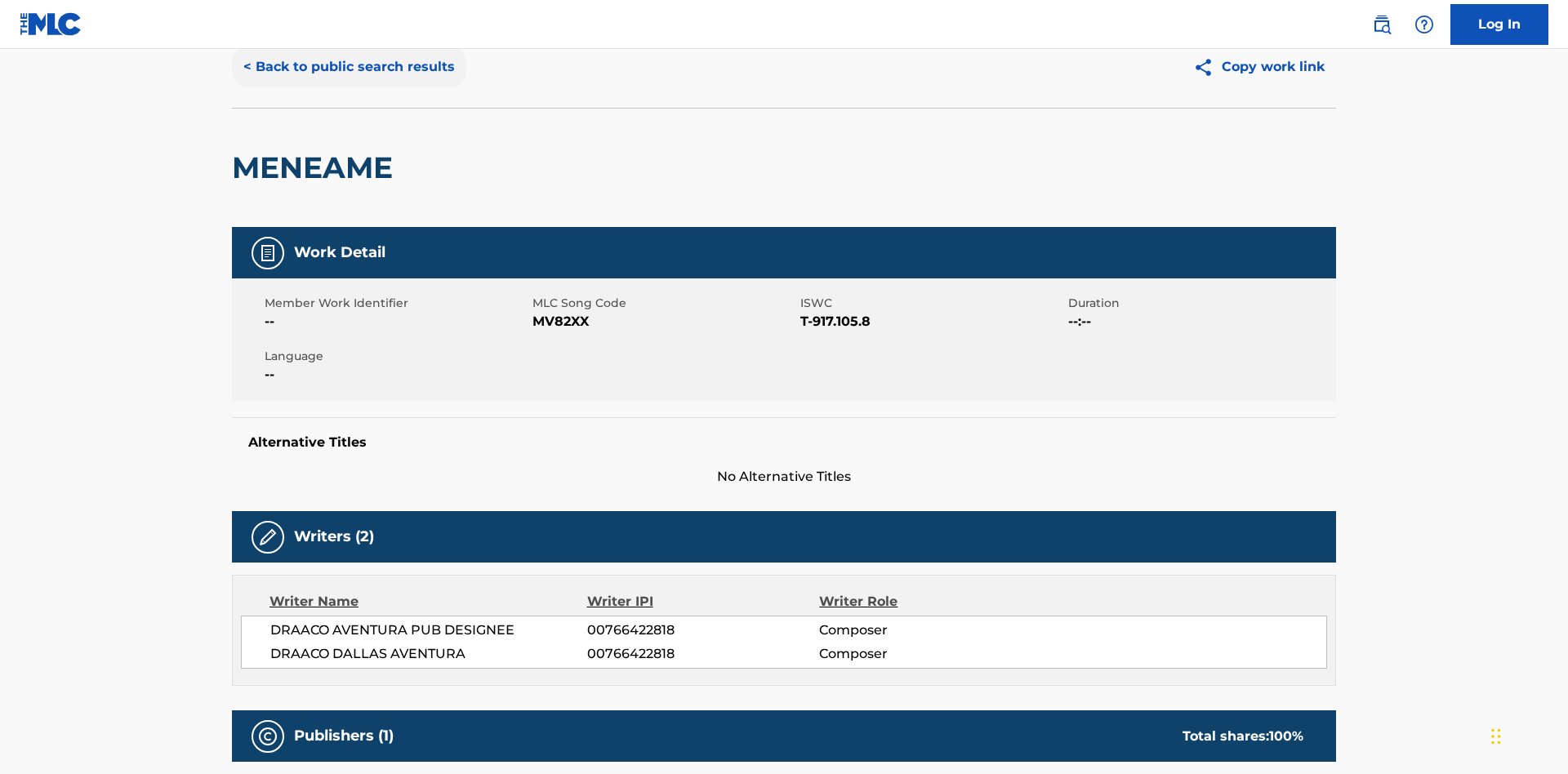
click at [347, 88] on button "< Back to public search results" at bounding box center [349, 67] width 235 height 41
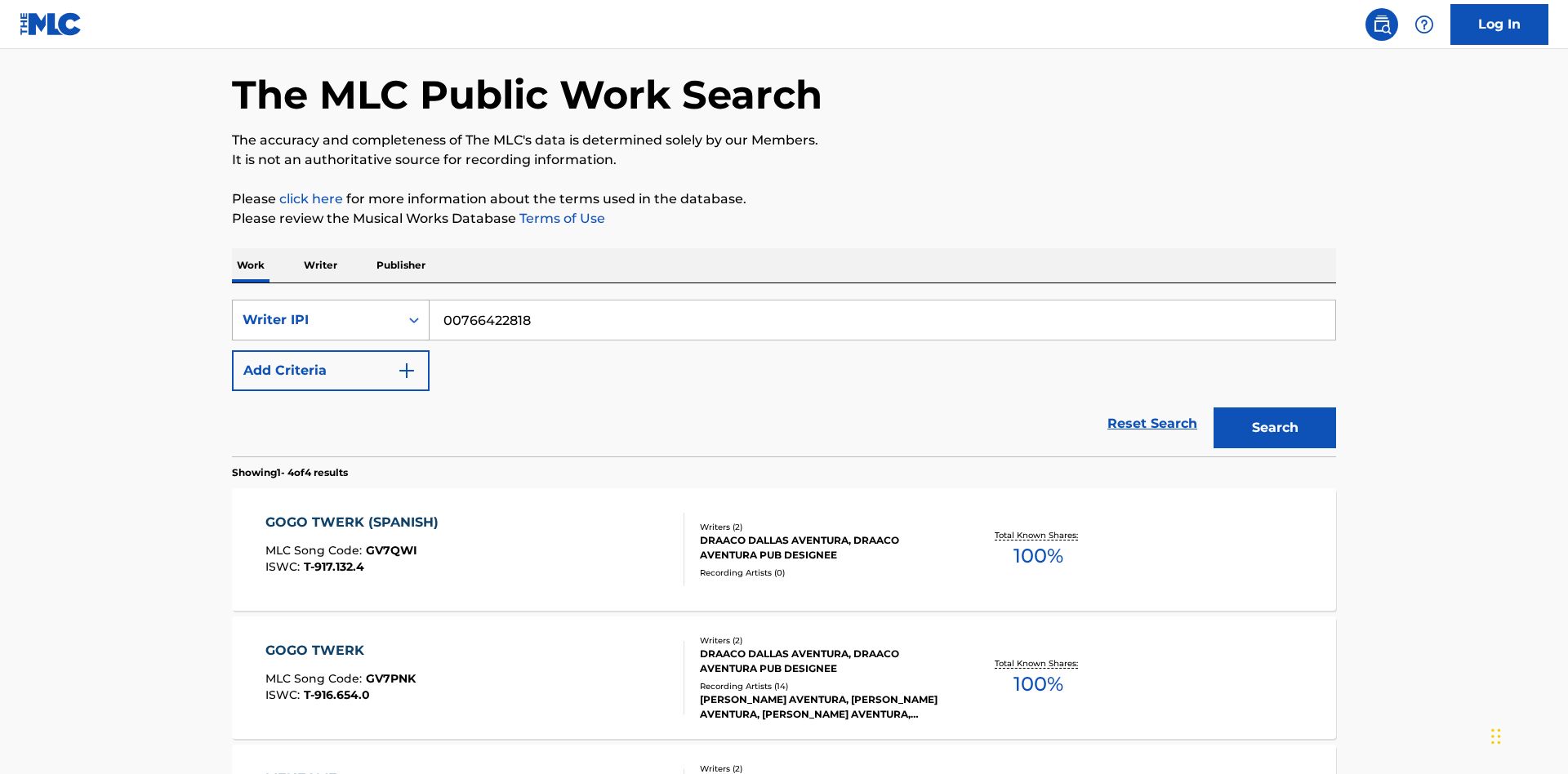
click at [316, 310] on div "Writer IPI" at bounding box center [316, 320] width 147 height 19
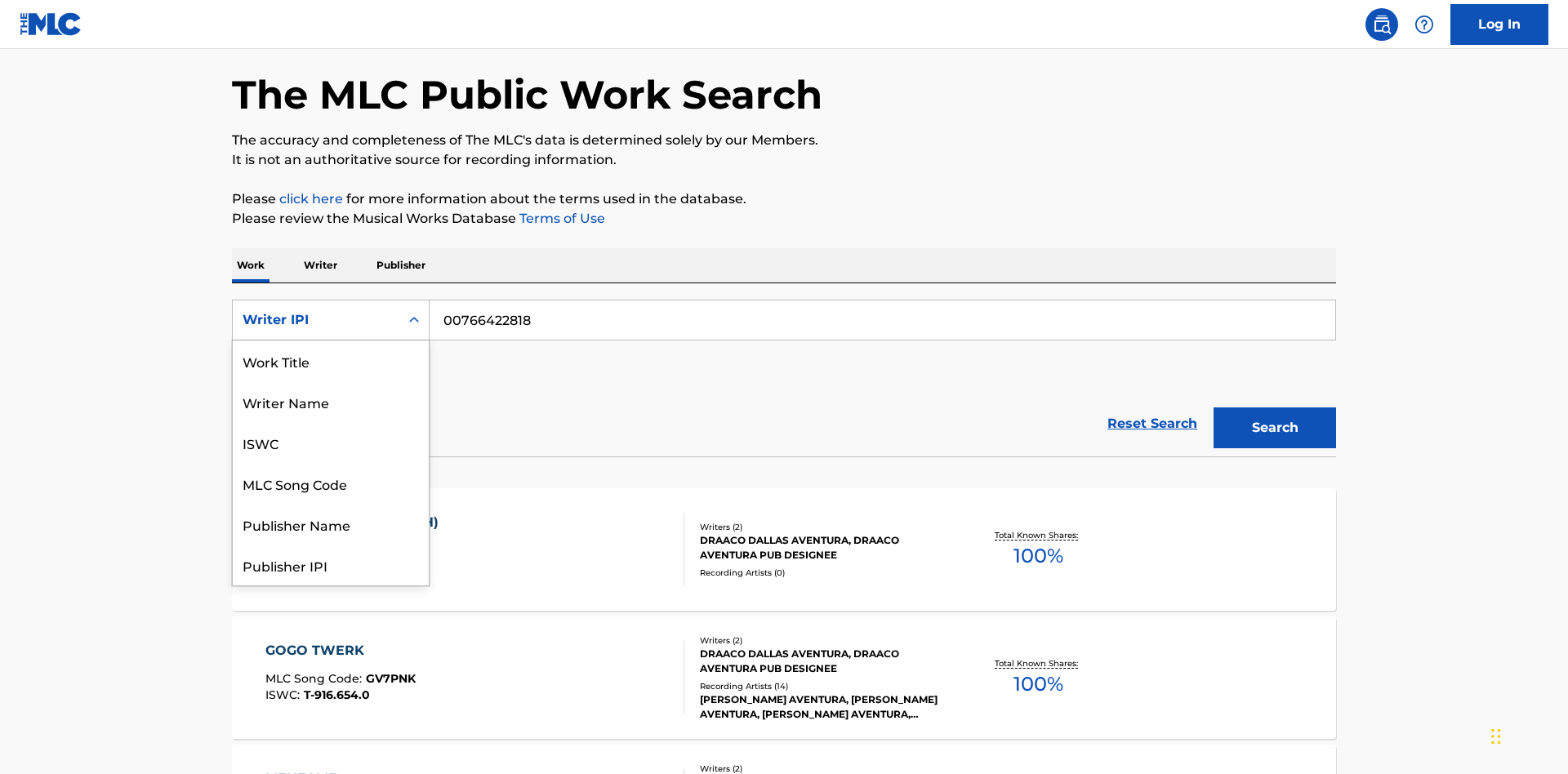
click at [331, 503] on div "Publisher Name" at bounding box center [331, 524] width 196 height 41
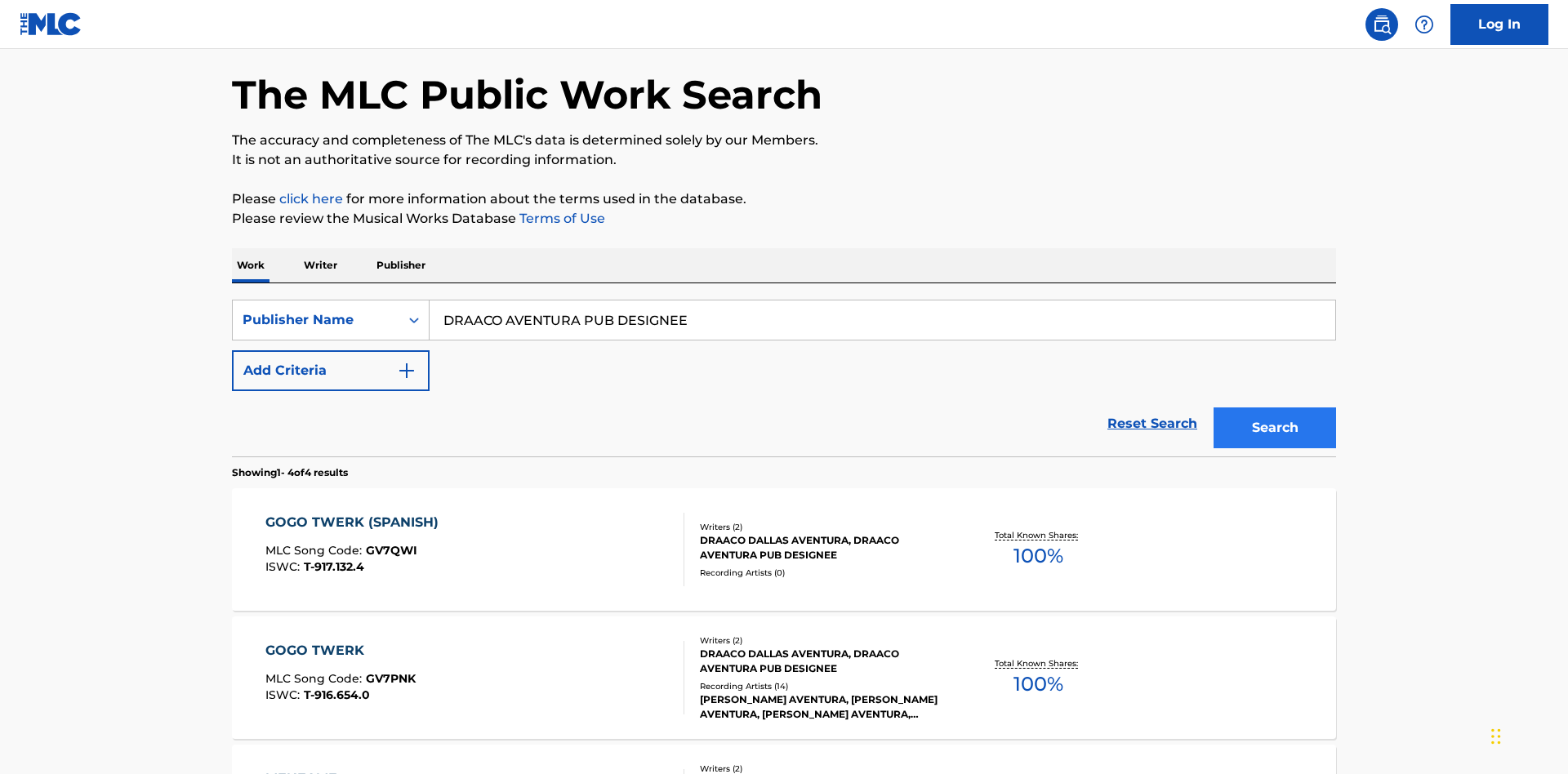
type input "DRAACO AVENTURA PUB DESIGNEE"
click at [1275, 407] on button "Search" at bounding box center [1274, 428] width 123 height 41
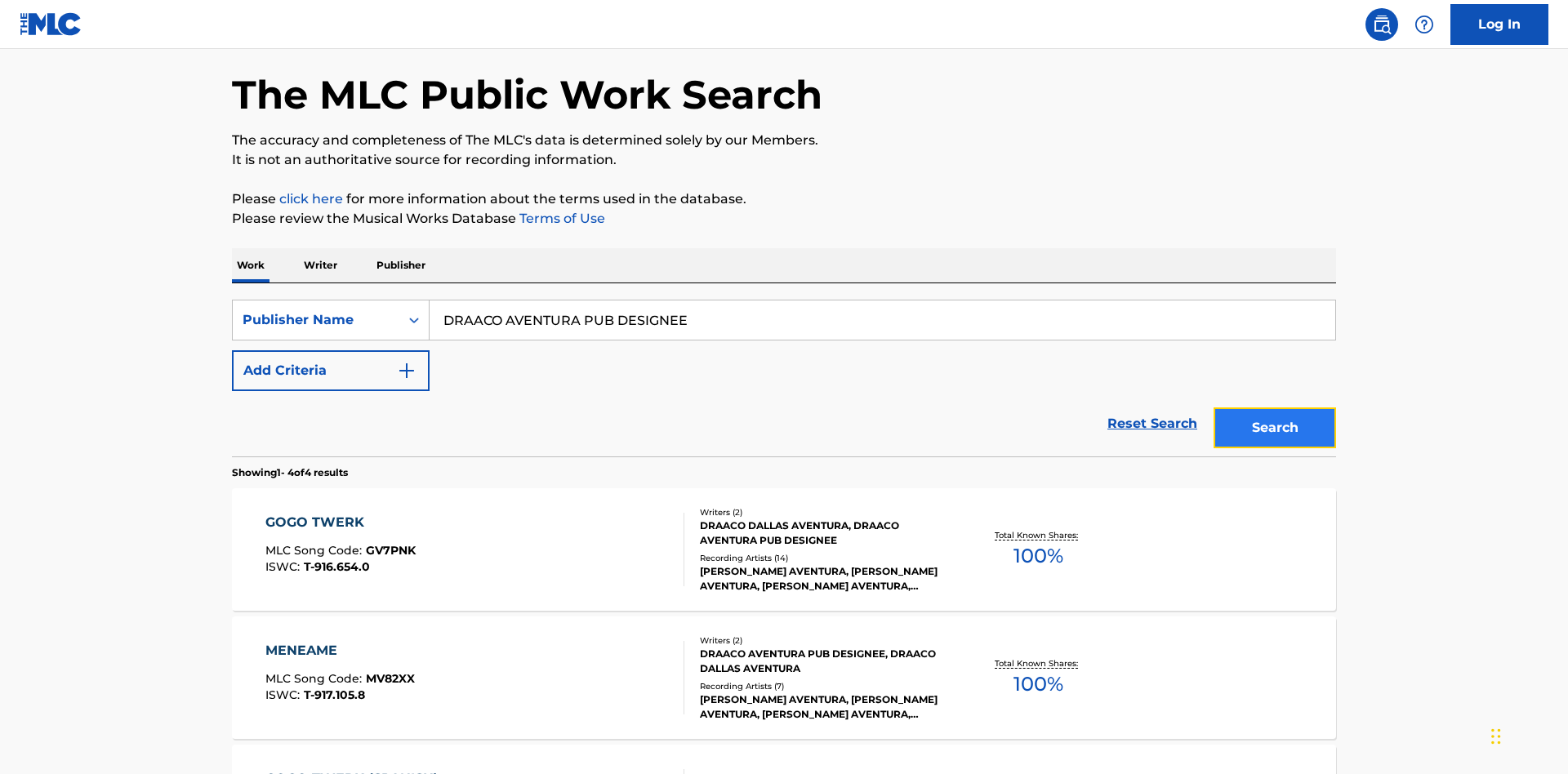
scroll to position [373, 0]
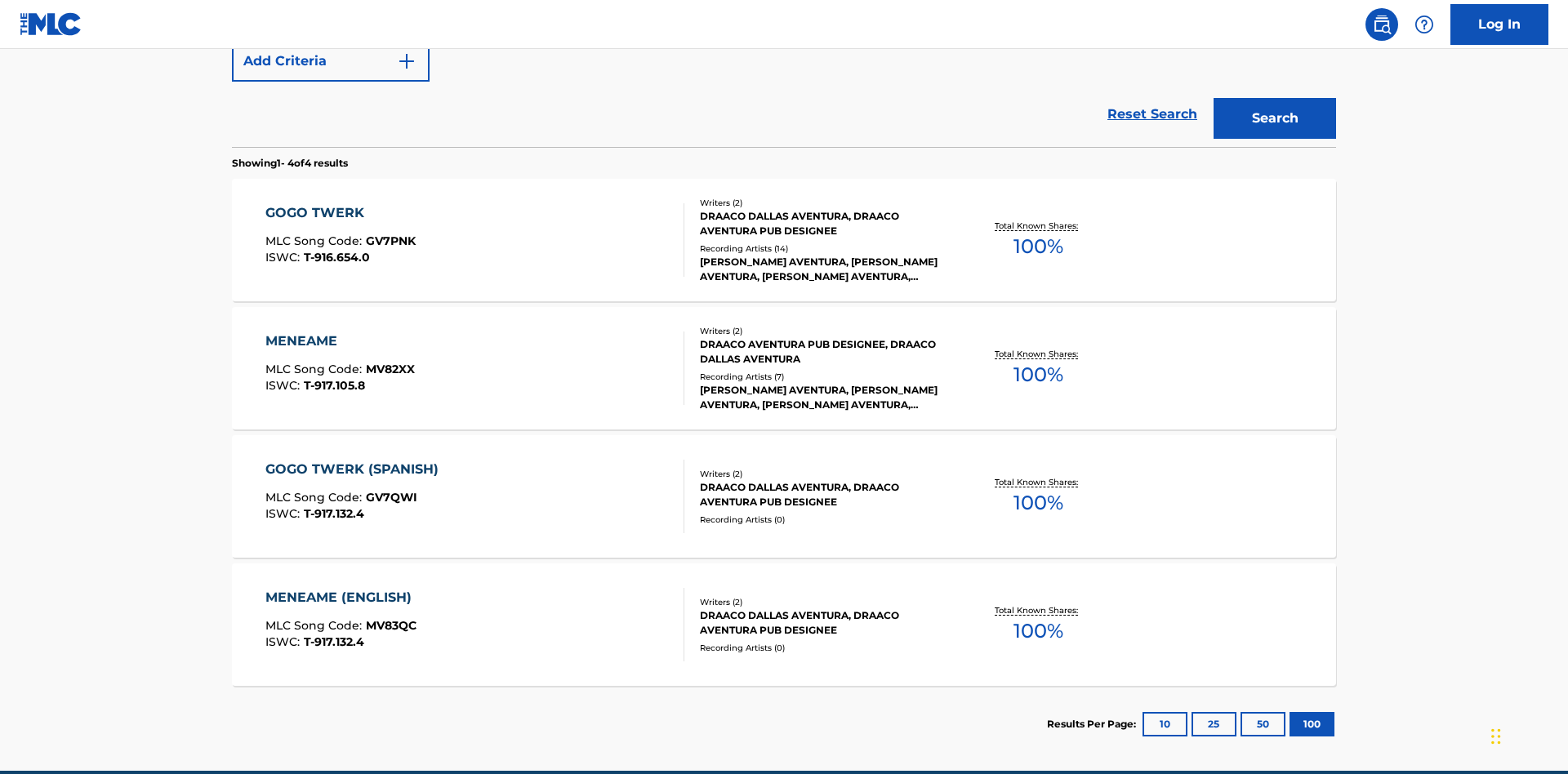
click at [339, 332] on div "MENEAME" at bounding box center [340, 341] width 150 height 19
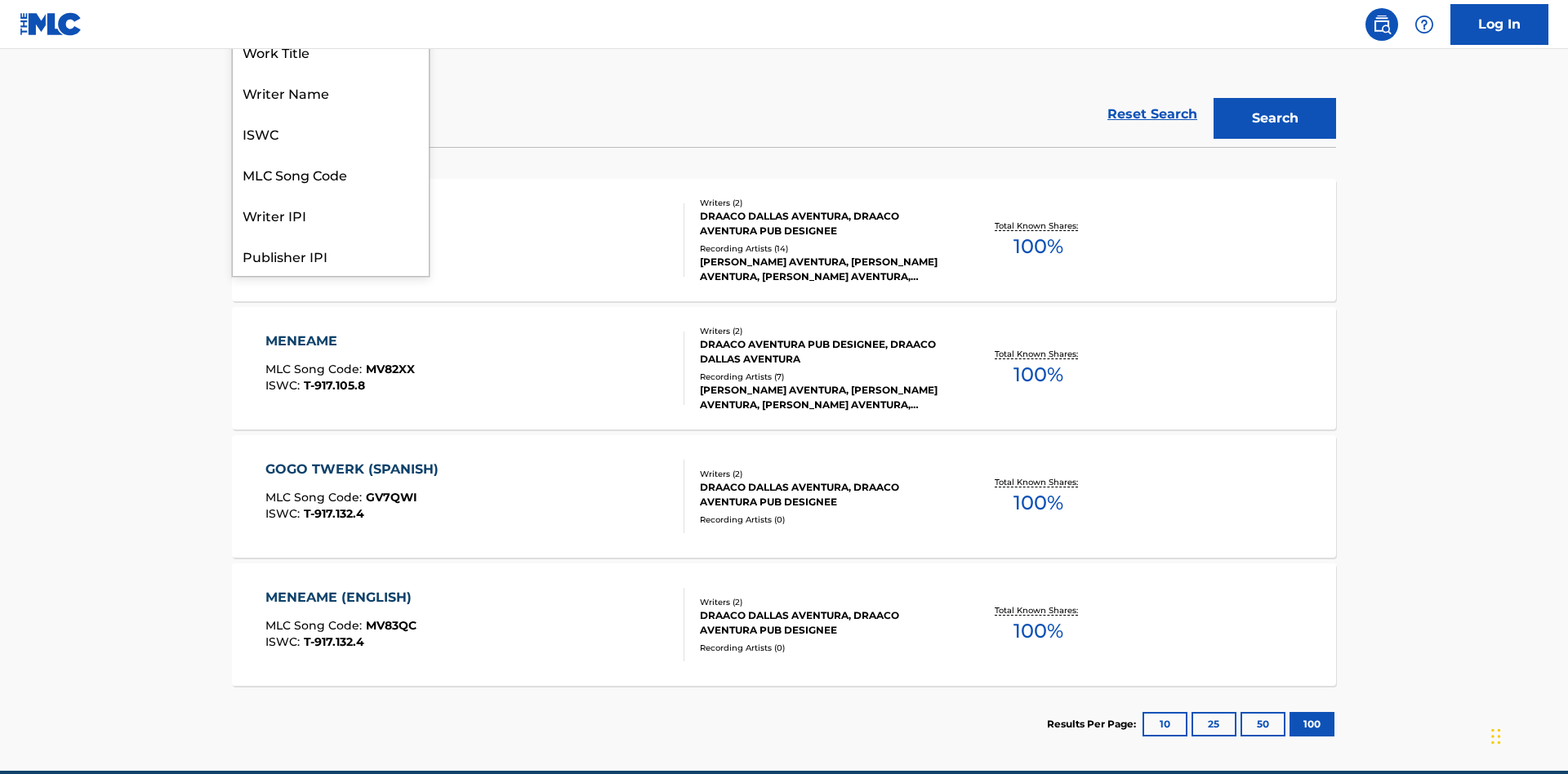
click at [331, 276] on div "Publisher IPI" at bounding box center [331, 256] width 196 height 41
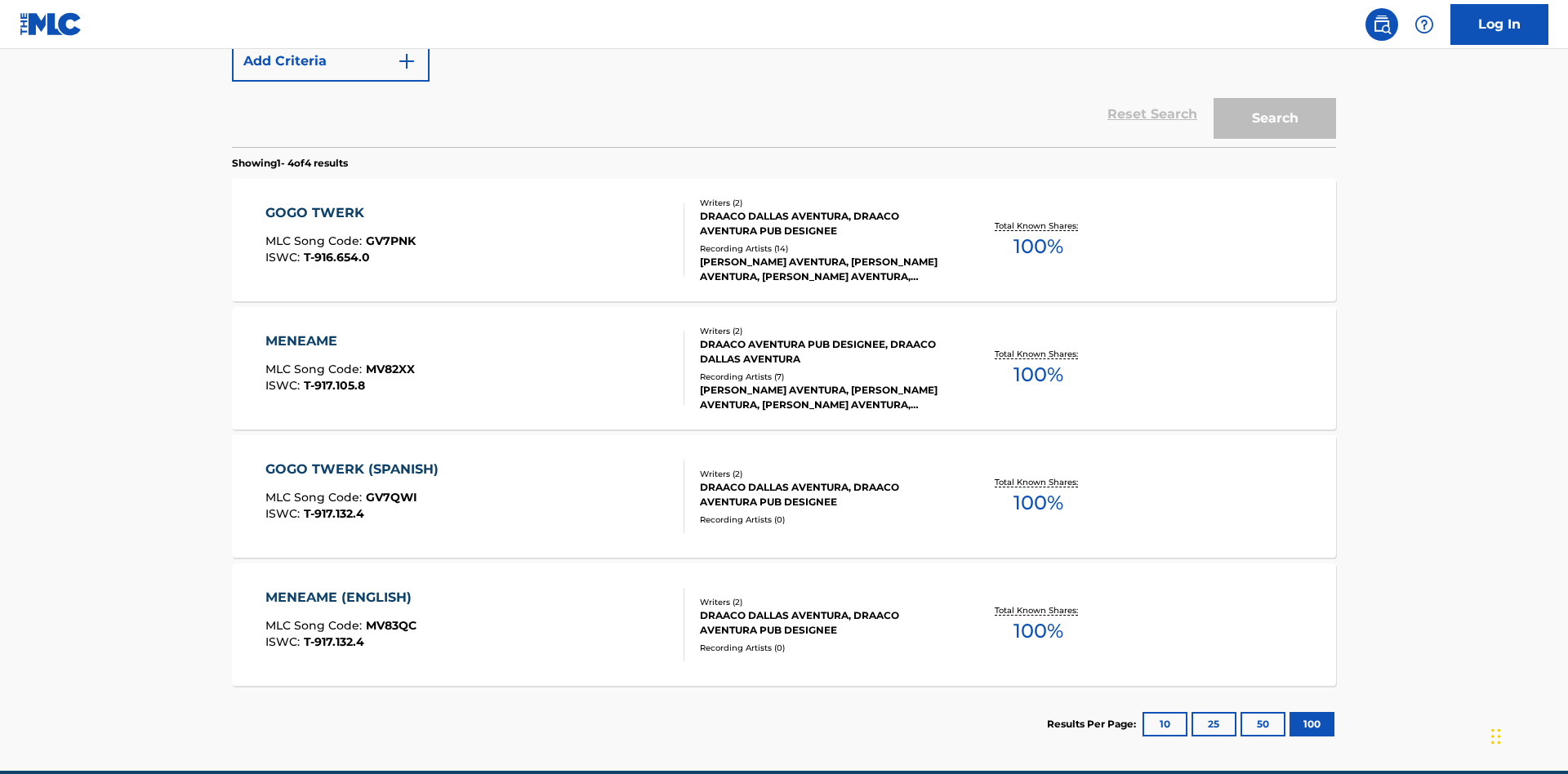
click at [882, 30] on input "Search Form" at bounding box center [882, 10] width 906 height 39
type input "00766422818"
click at [1275, 118] on button "Search" at bounding box center [1274, 118] width 123 height 41
